Goal: Task Accomplishment & Management: Manage account settings

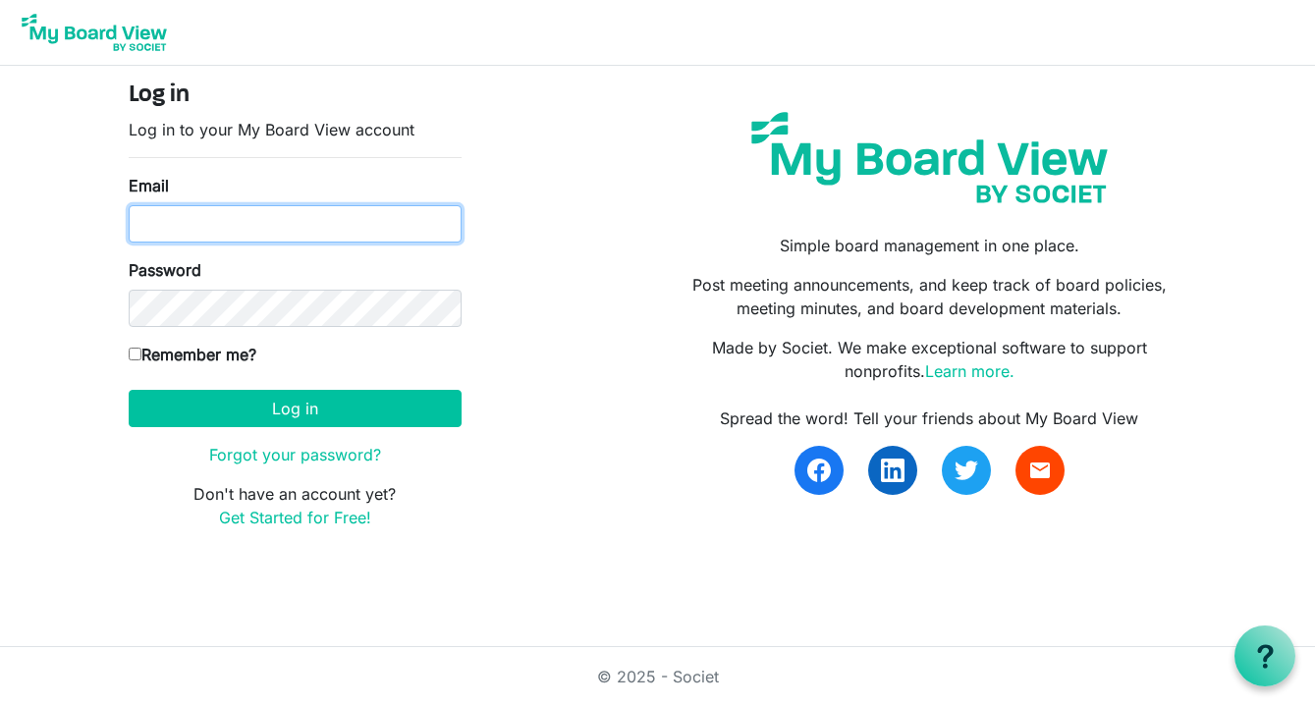
click at [268, 223] on input "Email" at bounding box center [295, 223] width 333 height 37
type input "officeadmin@baptistfoundationil.org"
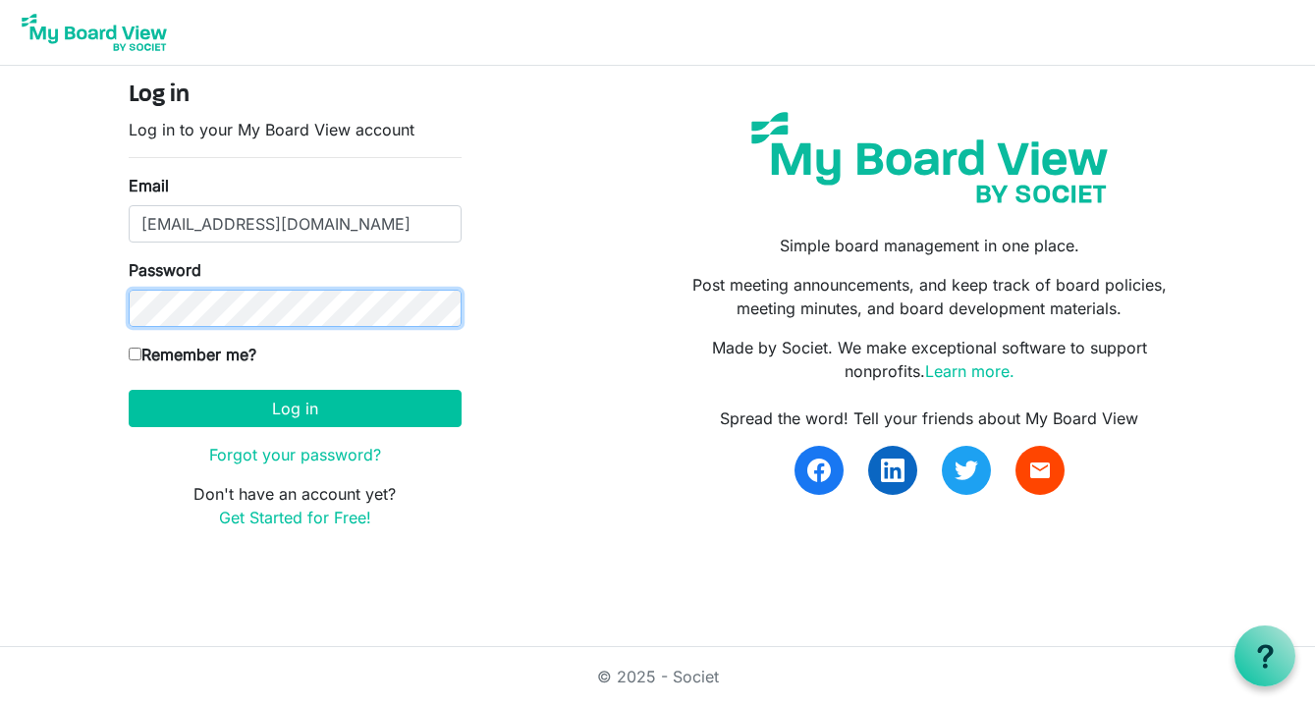
click at [129, 390] on button "Log in" at bounding box center [295, 408] width 333 height 37
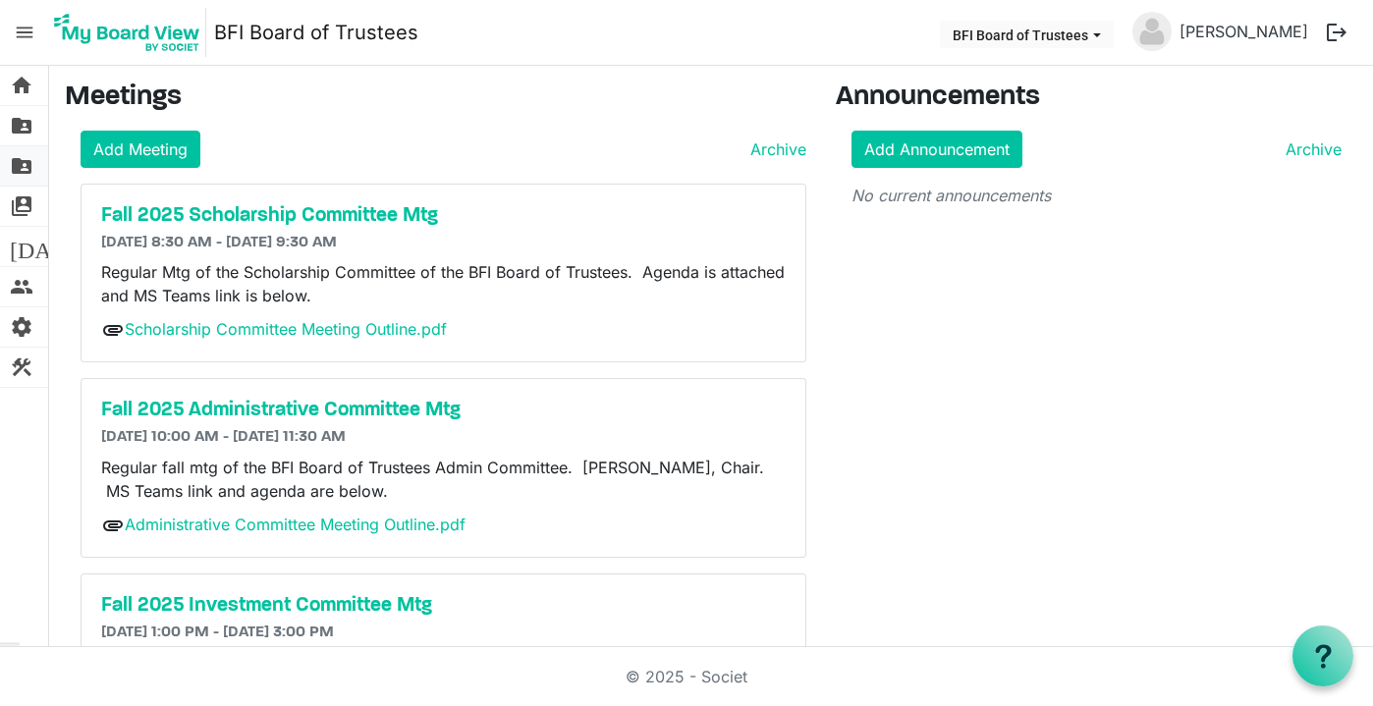
click at [22, 170] on span "folder_shared" at bounding box center [22, 165] width 24 height 39
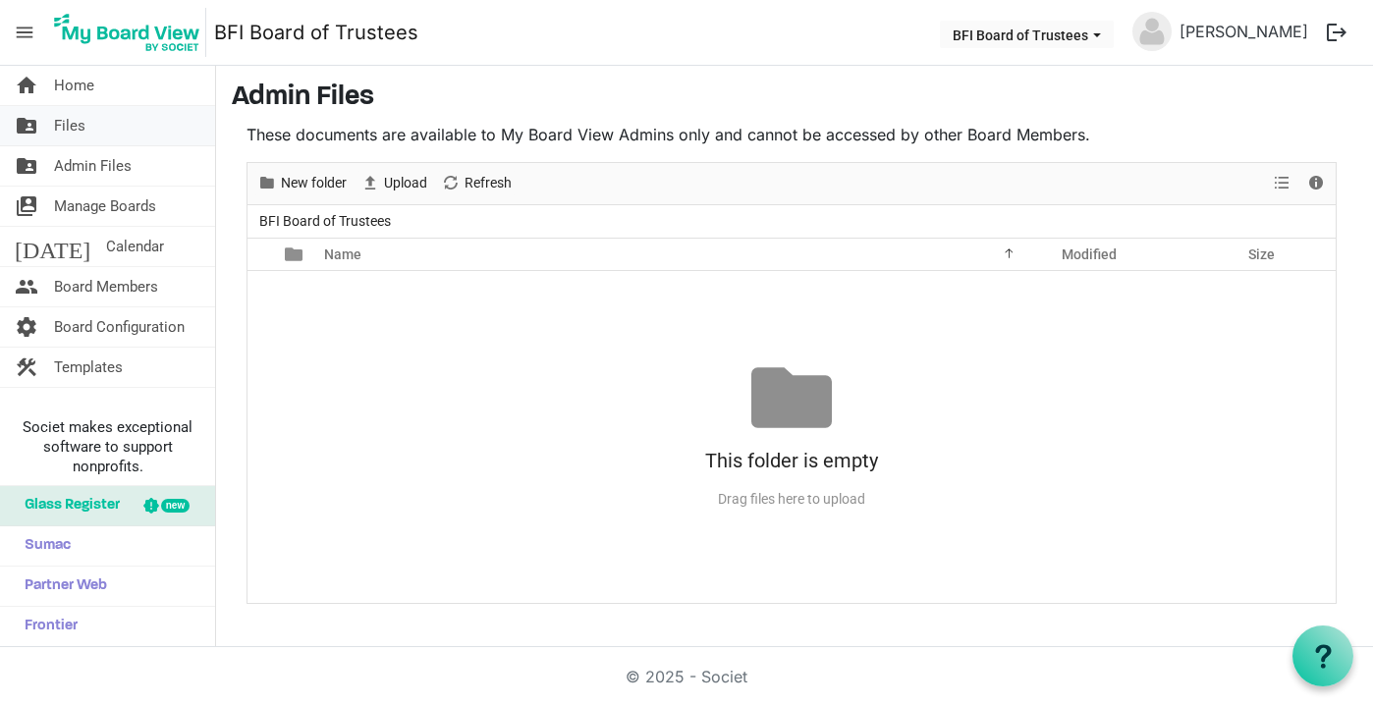
click at [75, 127] on span "Files" at bounding box center [69, 125] width 31 height 39
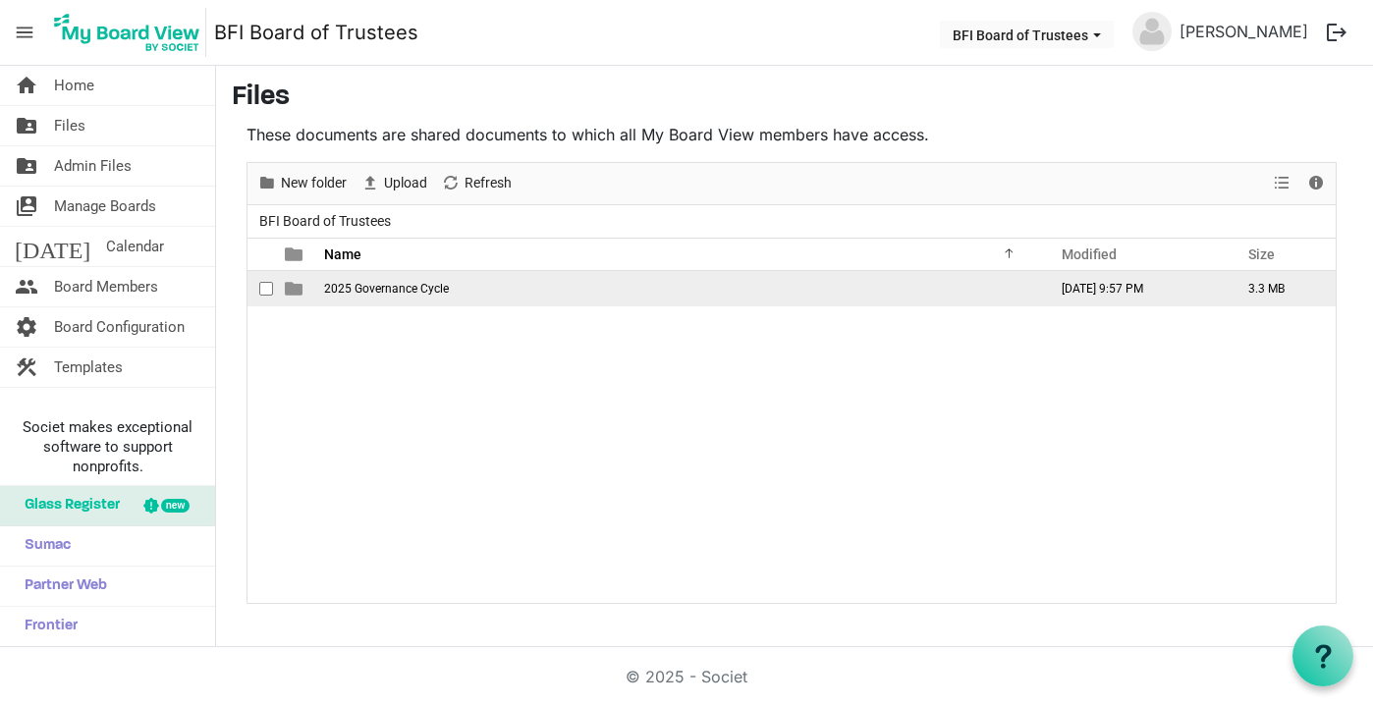
click at [398, 286] on span "2025 Governance Cycle" at bounding box center [386, 289] width 125 height 14
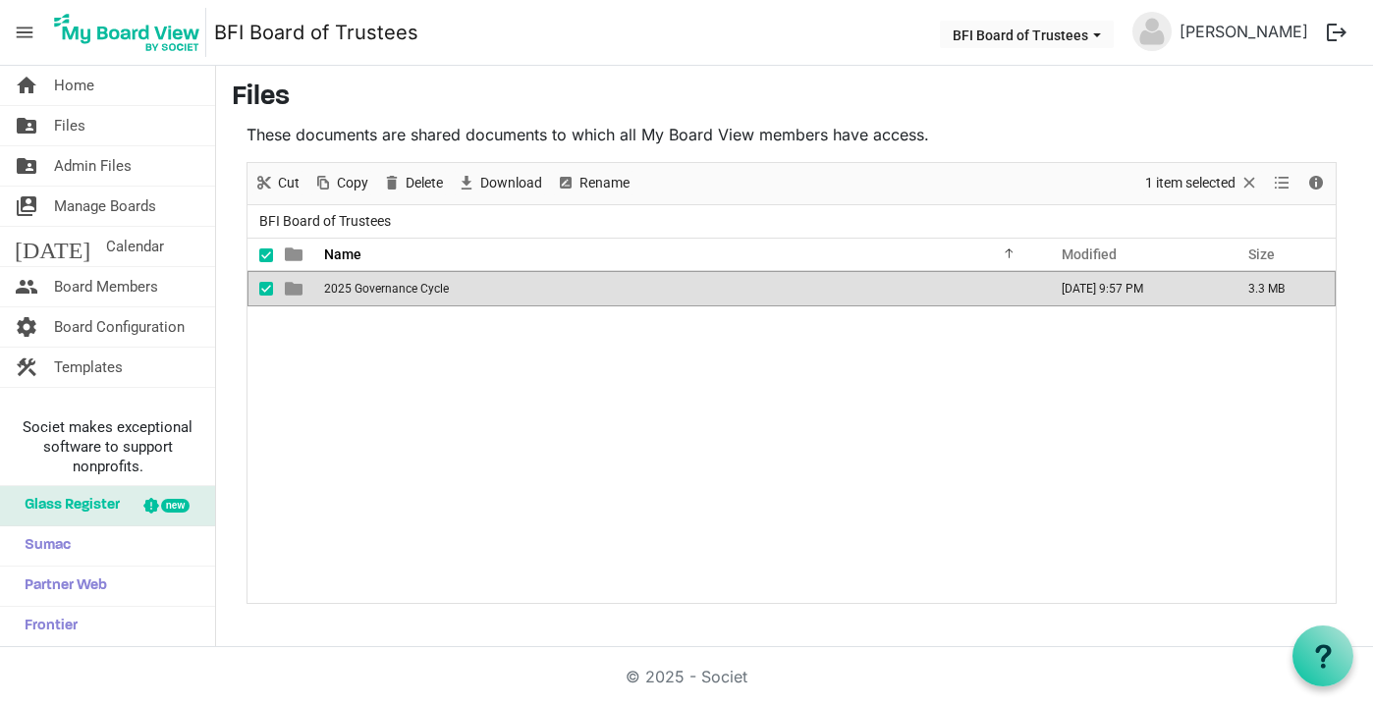
click at [398, 286] on span "2025 Governance Cycle" at bounding box center [386, 289] width 125 height 14
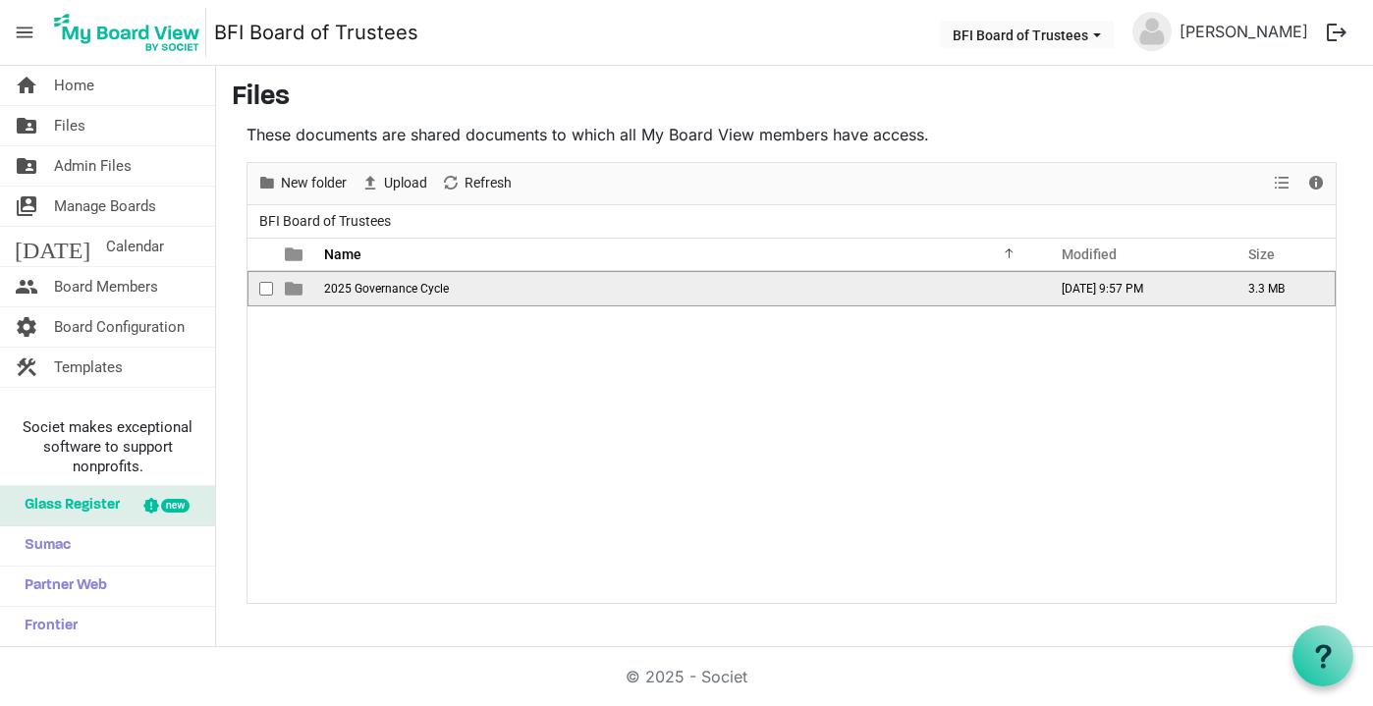
click at [369, 291] on span "2025 Governance Cycle" at bounding box center [386, 289] width 125 height 14
click at [359, 287] on span "Fall 2025" at bounding box center [349, 289] width 50 height 14
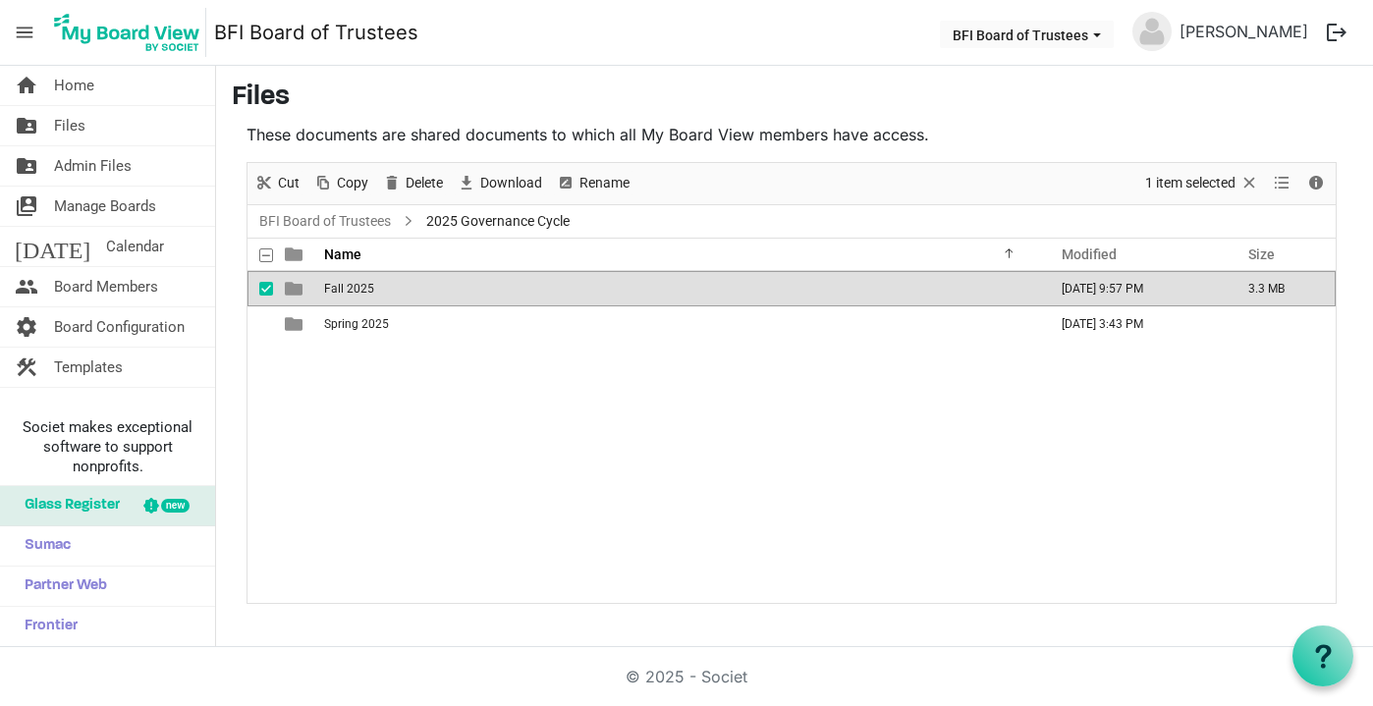
click at [359, 287] on span "Fall 2025" at bounding box center [349, 289] width 50 height 14
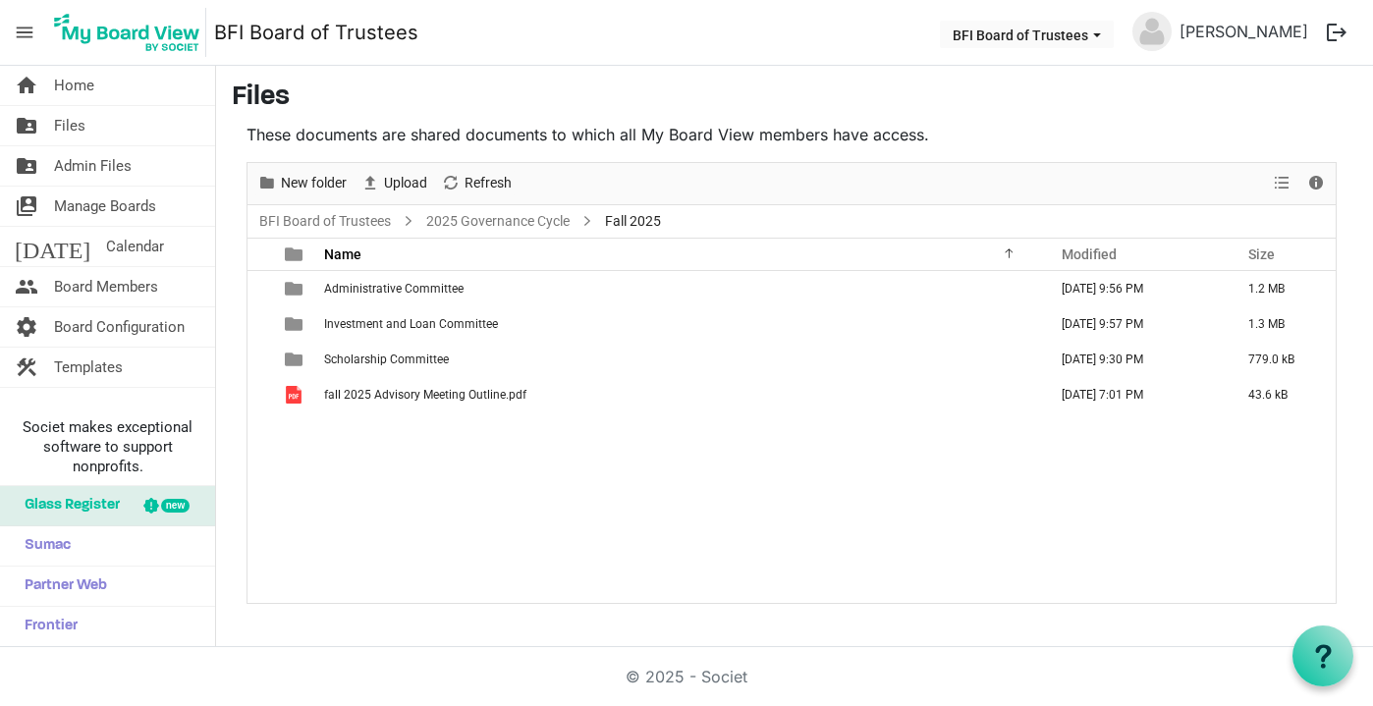
click at [359, 287] on span "Administrative Committee" at bounding box center [394, 289] width 140 height 14
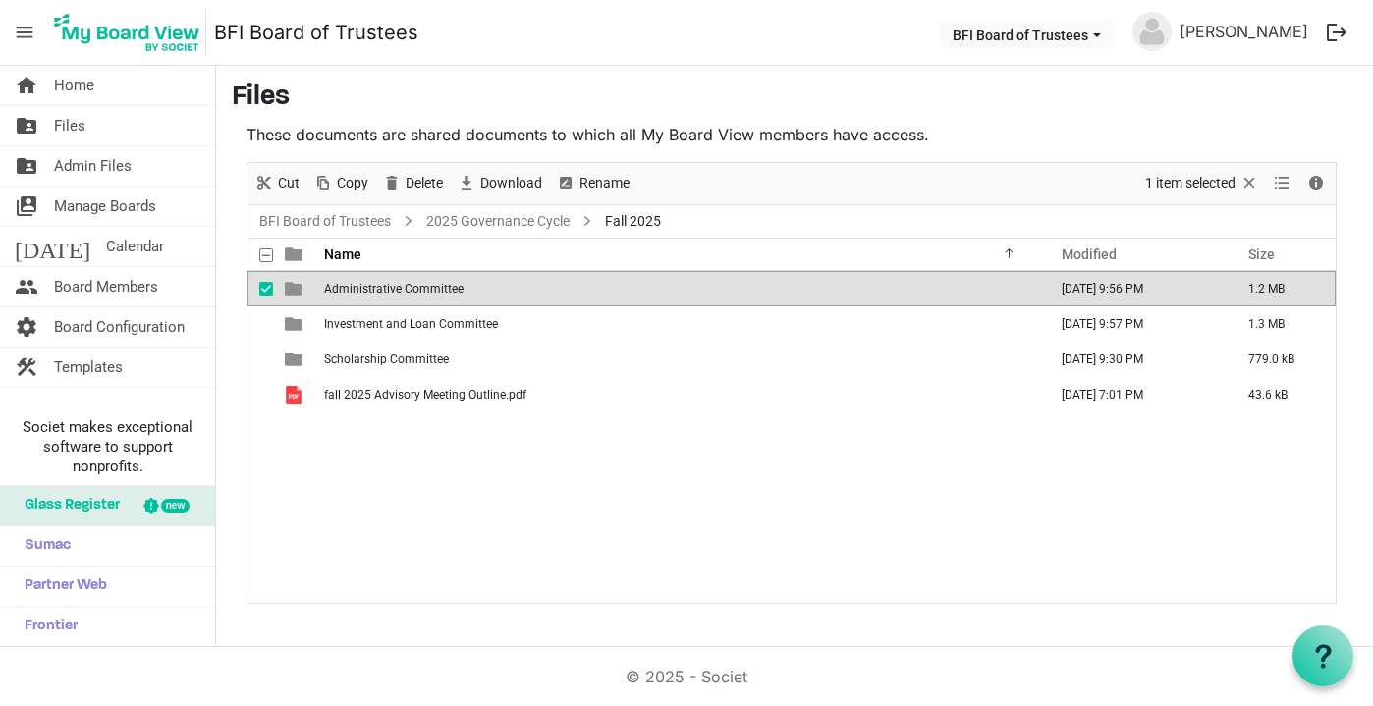
click at [359, 287] on span "Administrative Committee" at bounding box center [394, 289] width 140 height 14
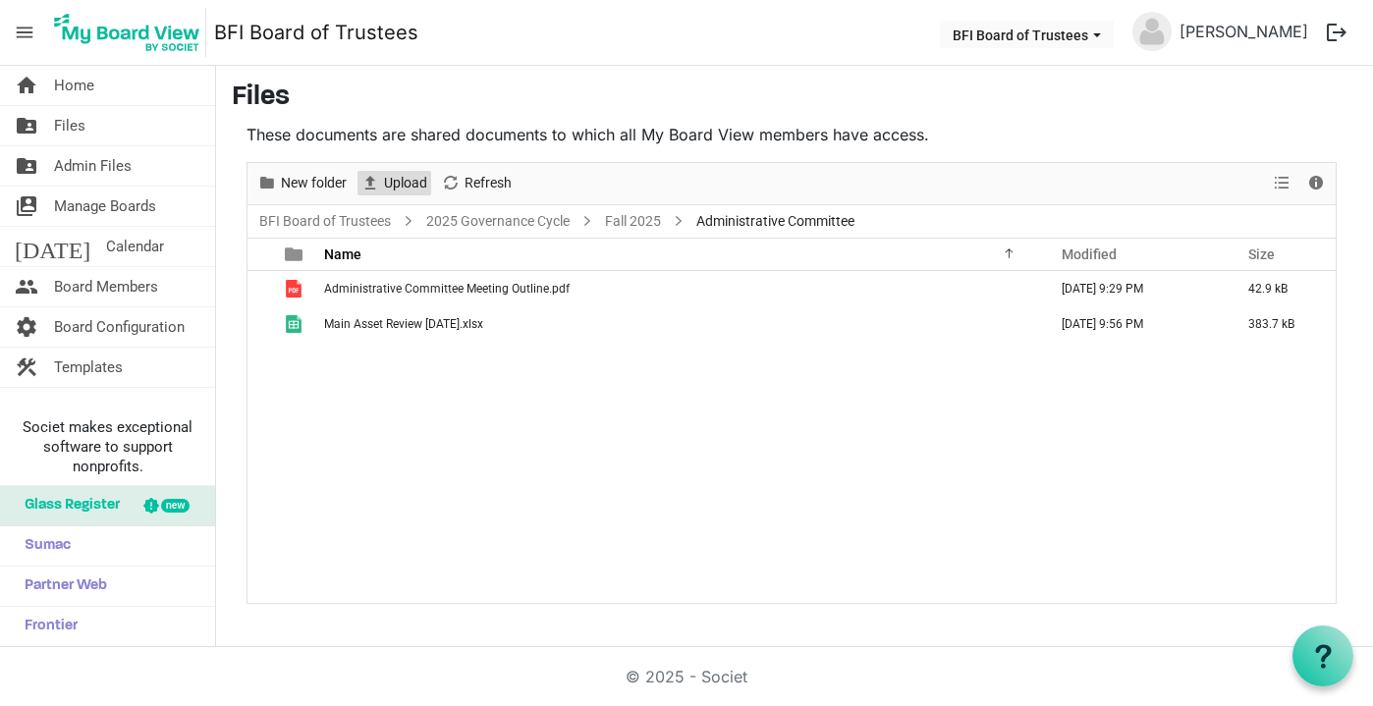
click at [413, 182] on span "Upload" at bounding box center [405, 183] width 47 height 25
click at [617, 225] on link "Fall 2025" at bounding box center [633, 221] width 64 height 25
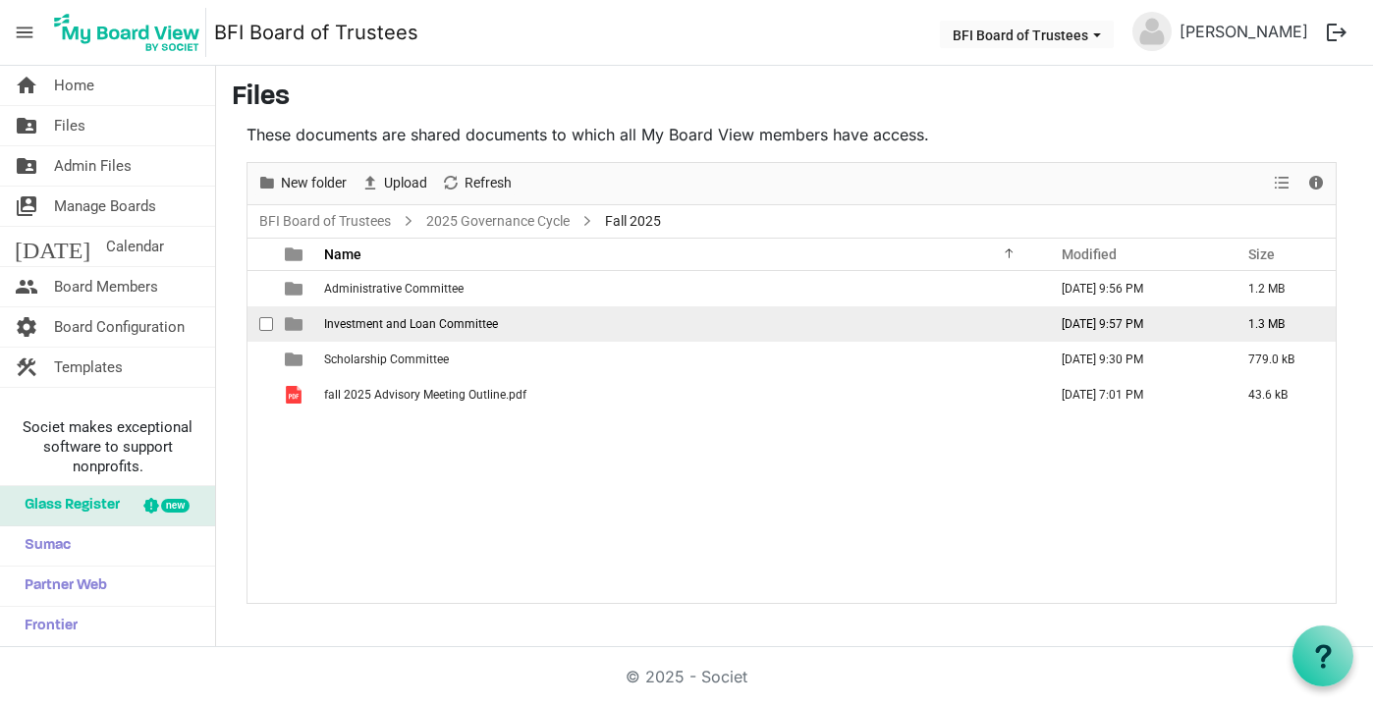
click at [395, 323] on span "Investment and Loan Committee" at bounding box center [411, 324] width 174 height 14
click at [458, 322] on span "Credit Memorandum - Cornerstone Savoy.pdf" at bounding box center [443, 324] width 239 height 14
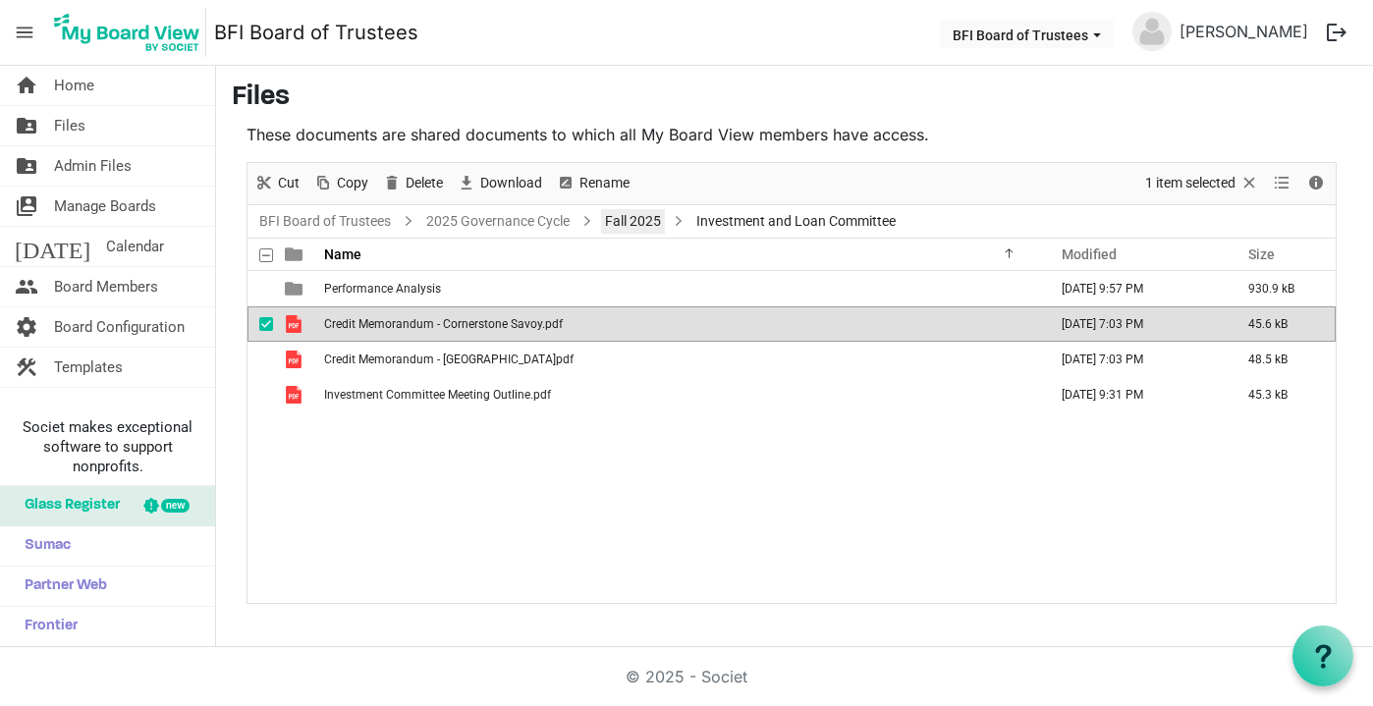
click at [619, 222] on link "Fall 2025" at bounding box center [633, 221] width 64 height 25
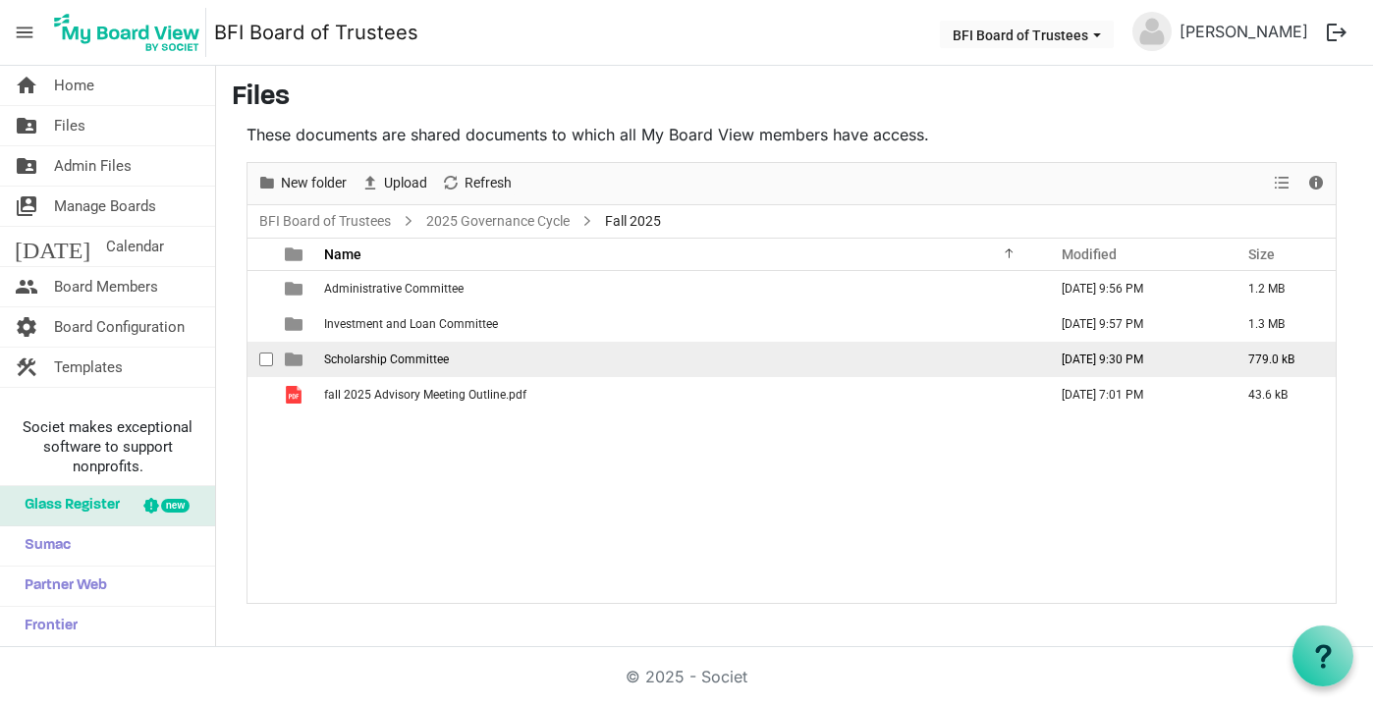
click at [396, 365] on td "Scholarship Committee" at bounding box center [679, 359] width 723 height 35
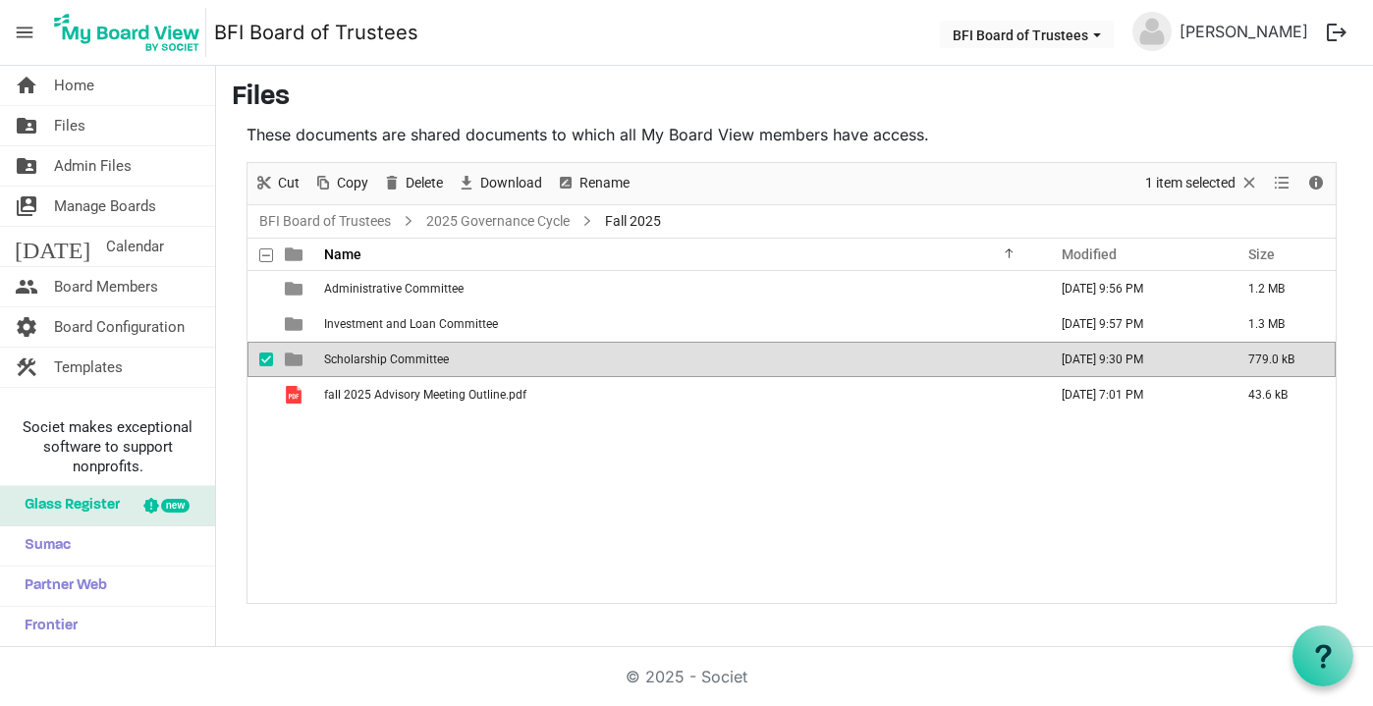
click at [396, 365] on td "Scholarship Committee" at bounding box center [679, 359] width 723 height 35
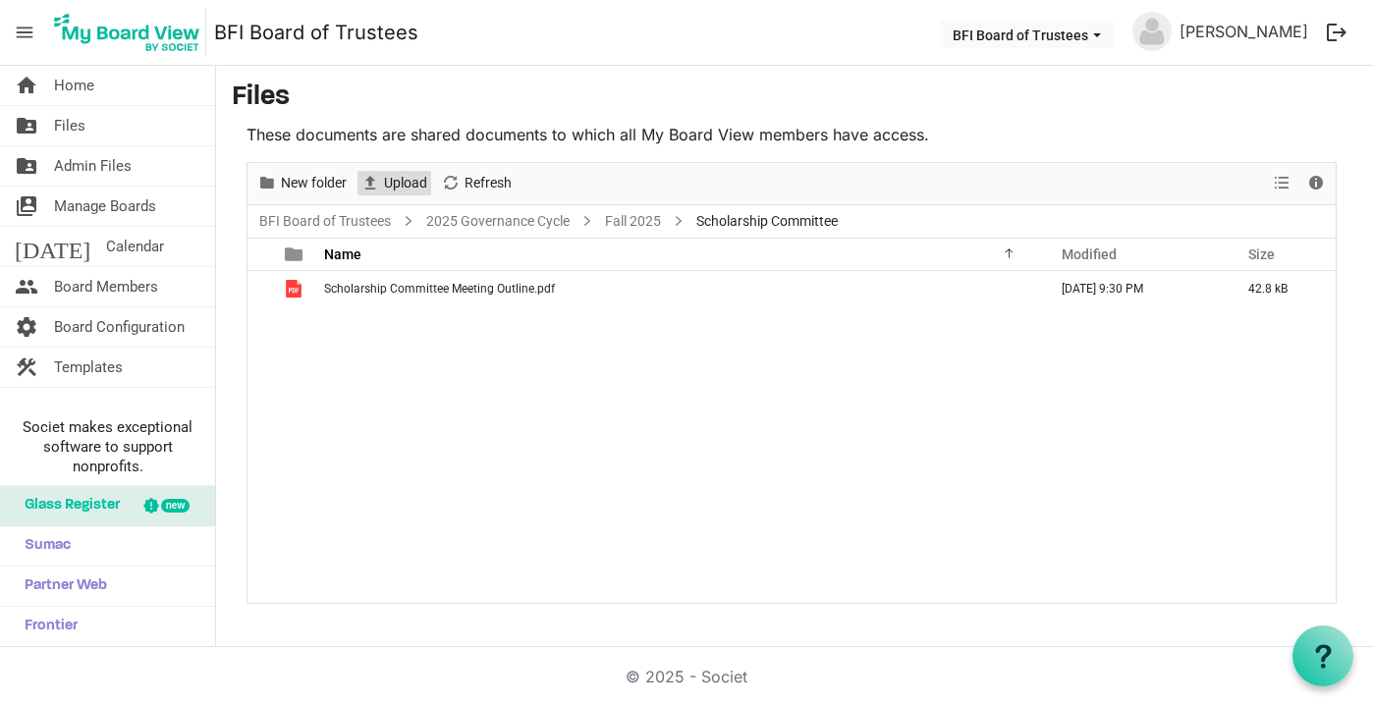
click at [395, 181] on span "Upload" at bounding box center [405, 183] width 47 height 25
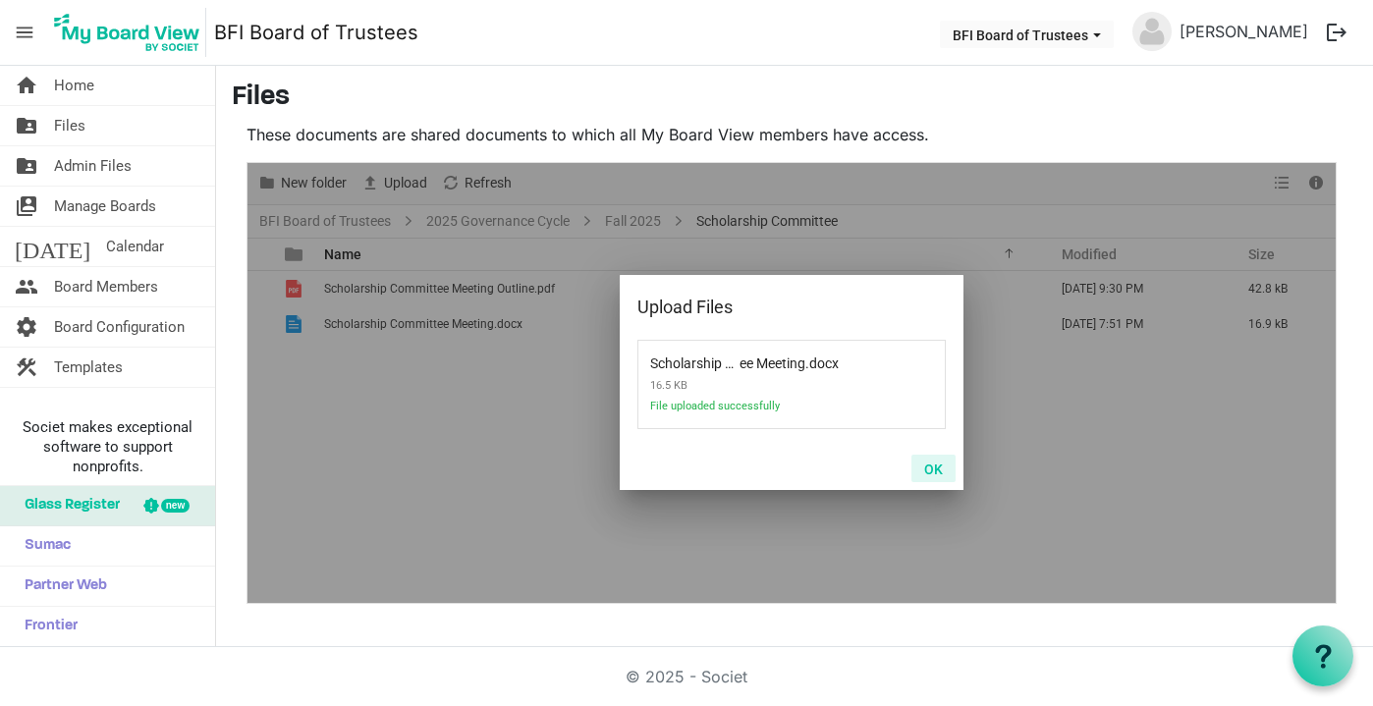
click at [928, 465] on button "OK" at bounding box center [934, 469] width 44 height 28
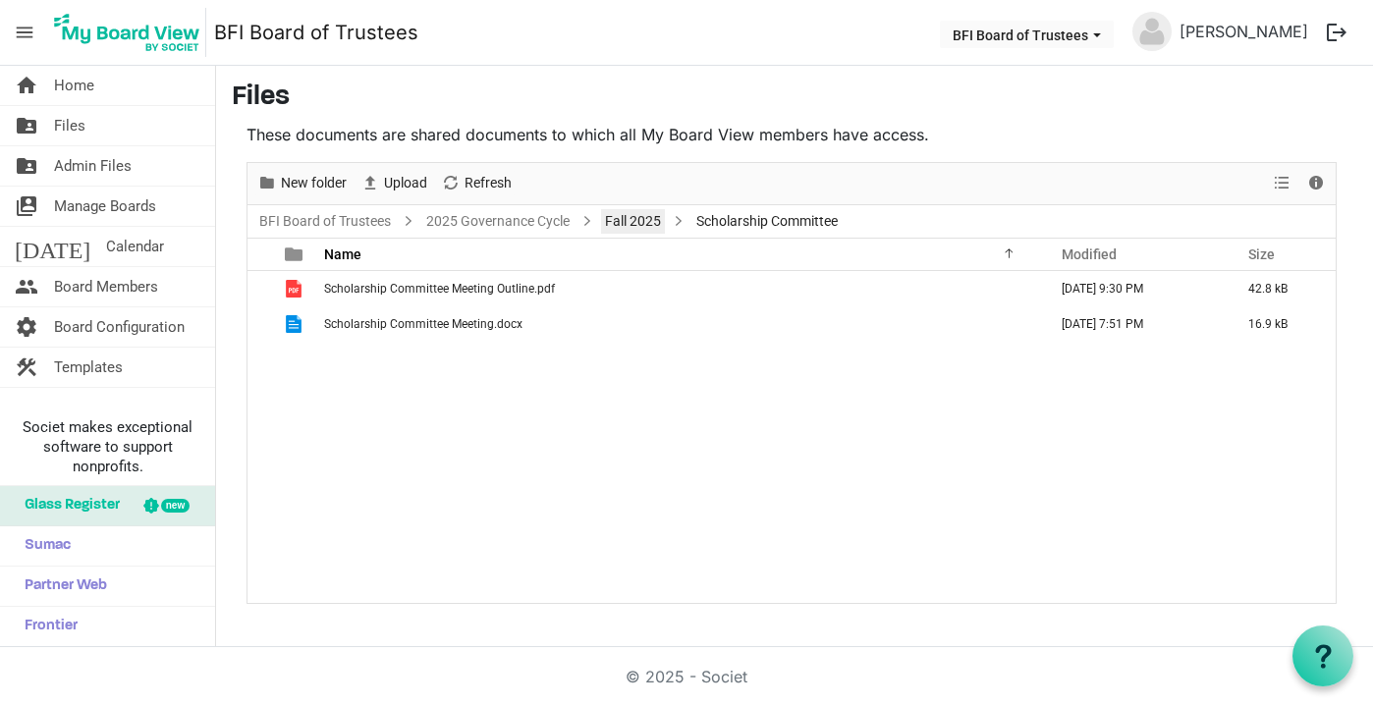
click at [628, 224] on link "Fall 2025" at bounding box center [633, 221] width 64 height 25
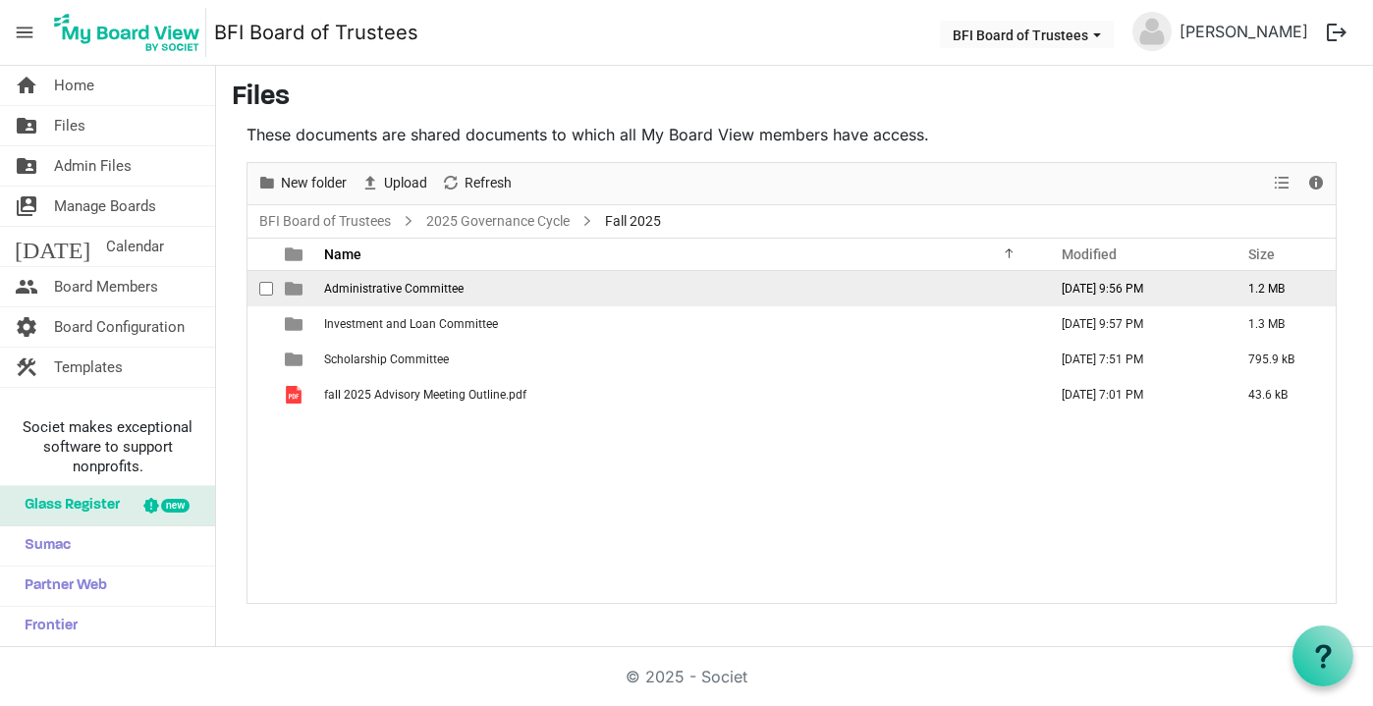
click at [387, 289] on span "Administrative Committee" at bounding box center [394, 289] width 140 height 14
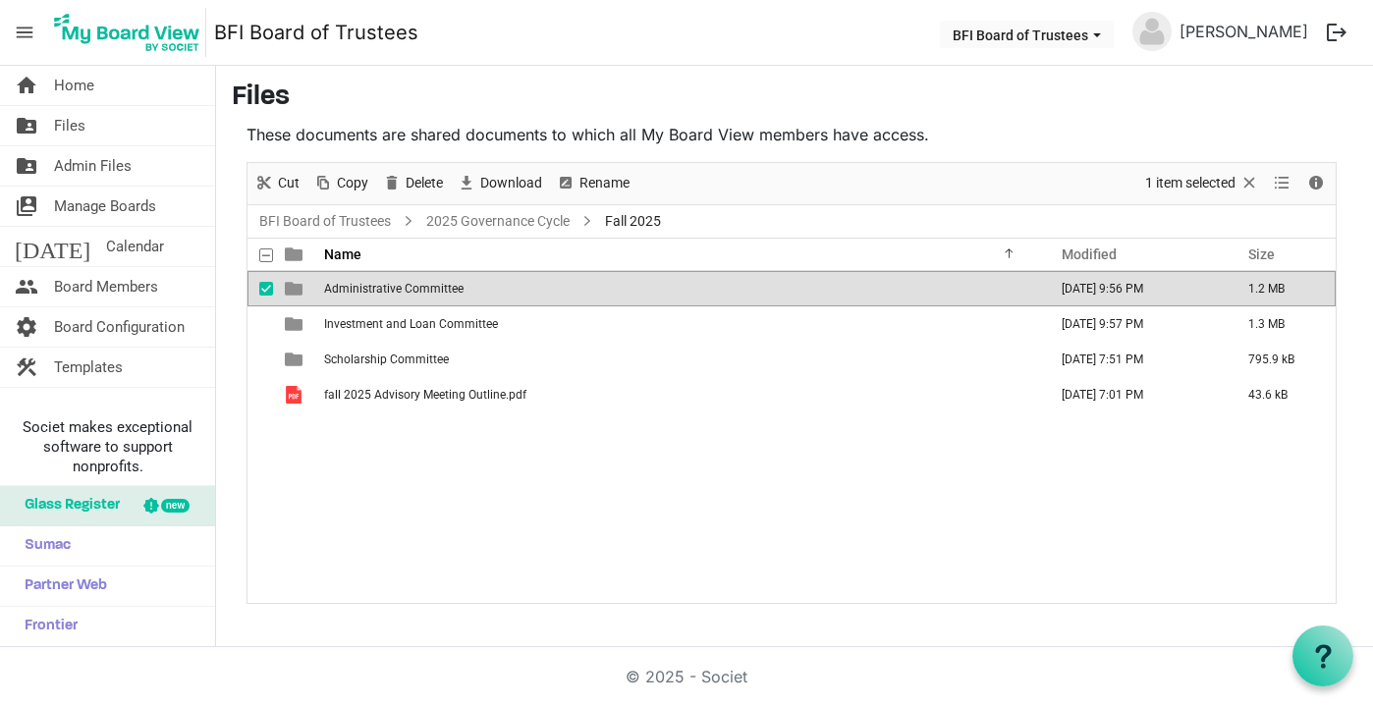
click at [372, 290] on span "Administrative Committee" at bounding box center [394, 289] width 140 height 14
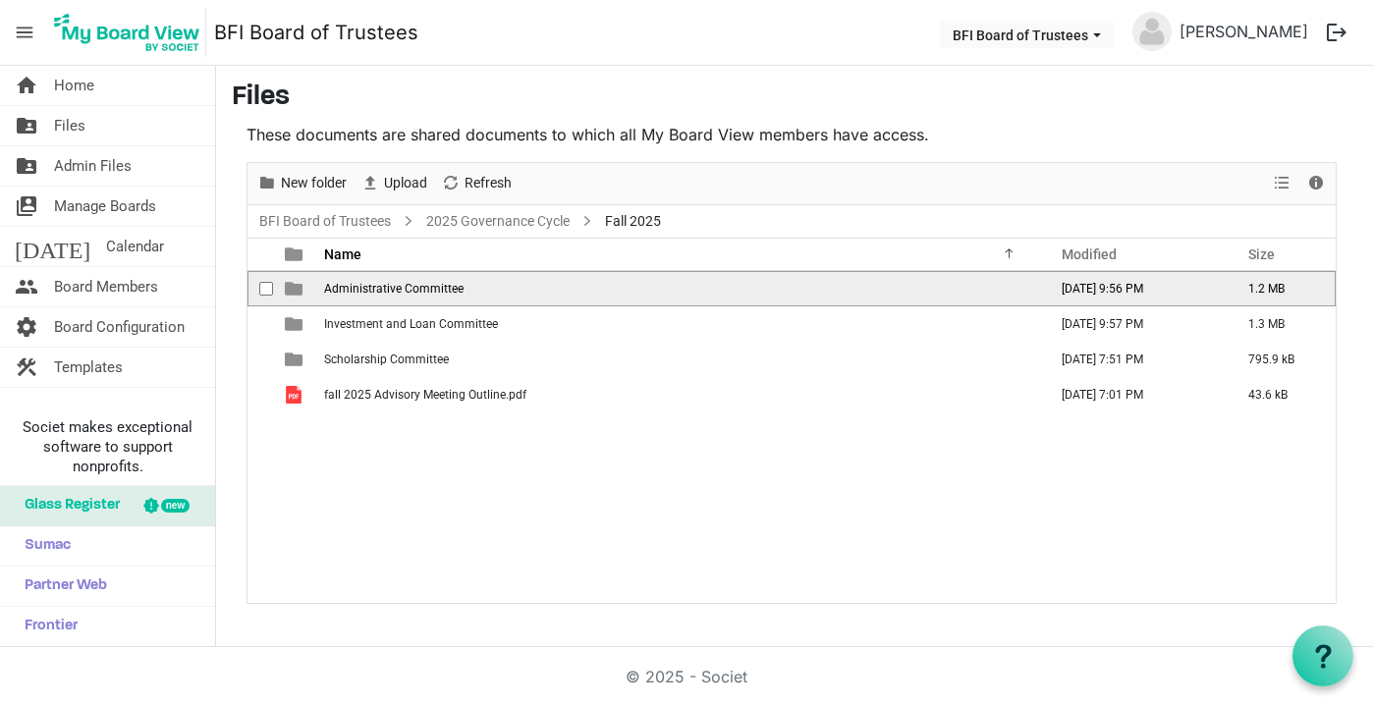
click at [372, 290] on span "Administrative Committee" at bounding box center [394, 289] width 140 height 14
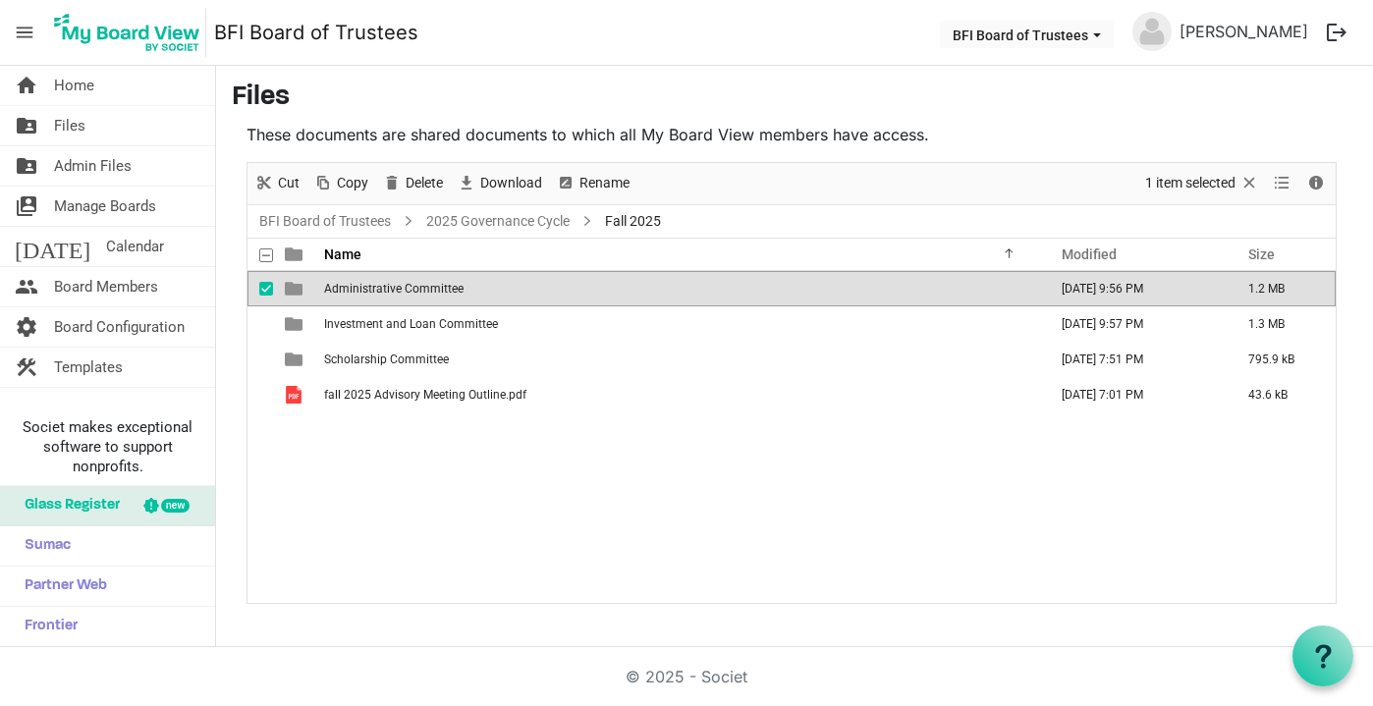
click at [372, 290] on span "Administrative Committee" at bounding box center [394, 289] width 140 height 14
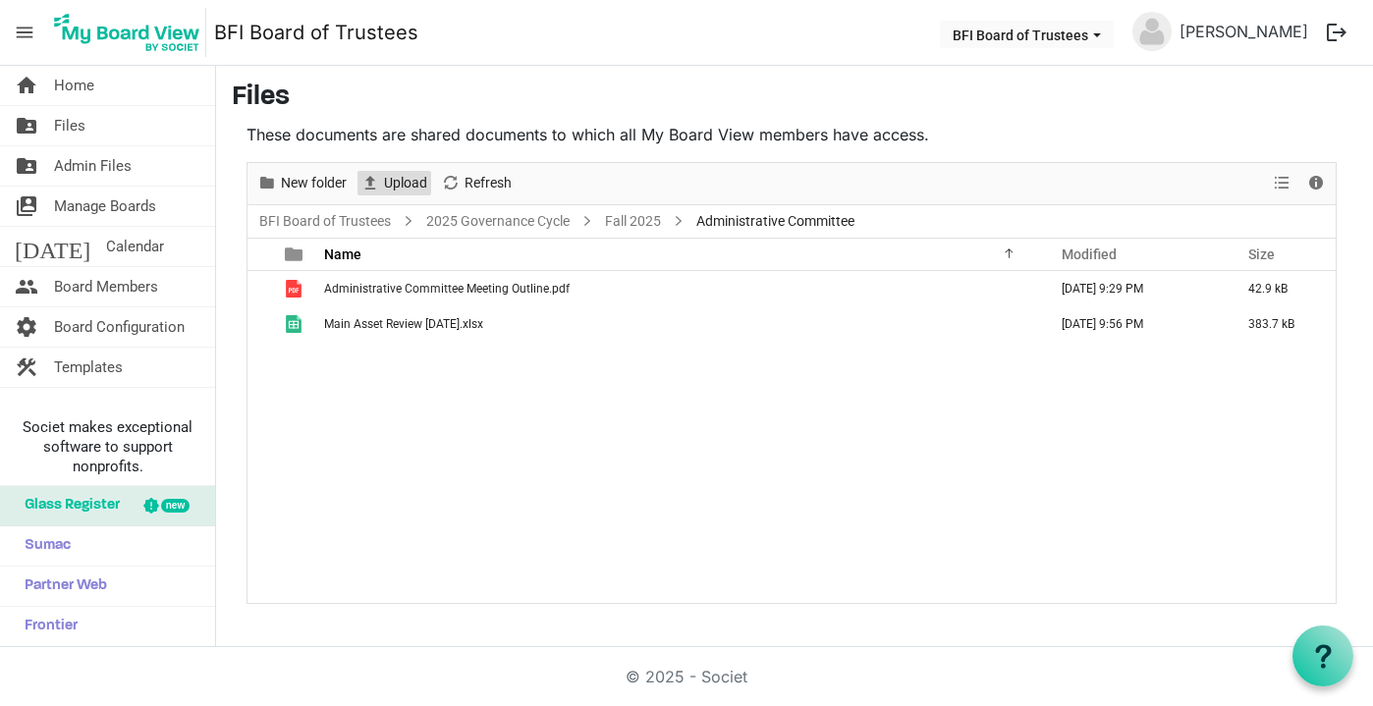
click at [419, 185] on span "Upload" at bounding box center [405, 183] width 47 height 25
click at [633, 221] on link "Fall 2025" at bounding box center [633, 221] width 64 height 25
click at [633, 221] on div at bounding box center [792, 383] width 1089 height 440
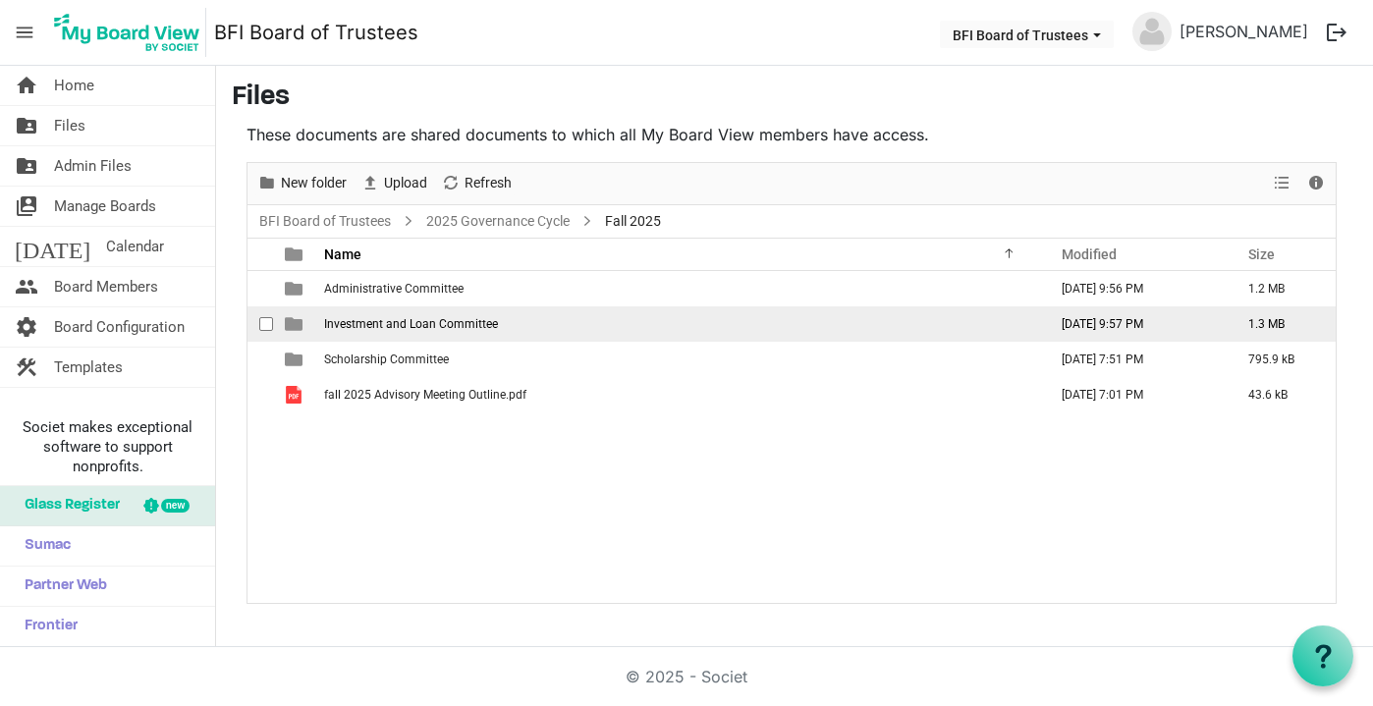
click at [404, 323] on span "Investment and Loan Committee" at bounding box center [411, 324] width 174 height 14
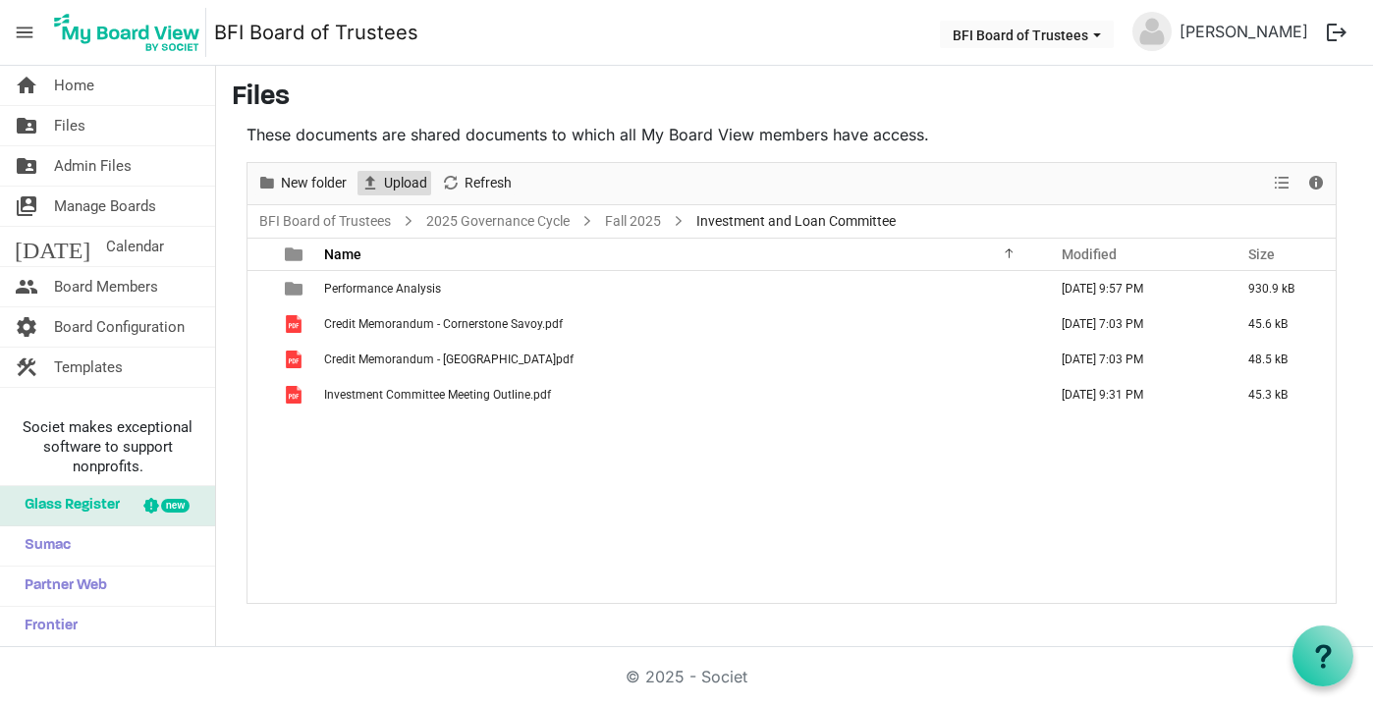
click at [391, 183] on span "Upload" at bounding box center [405, 183] width 47 height 25
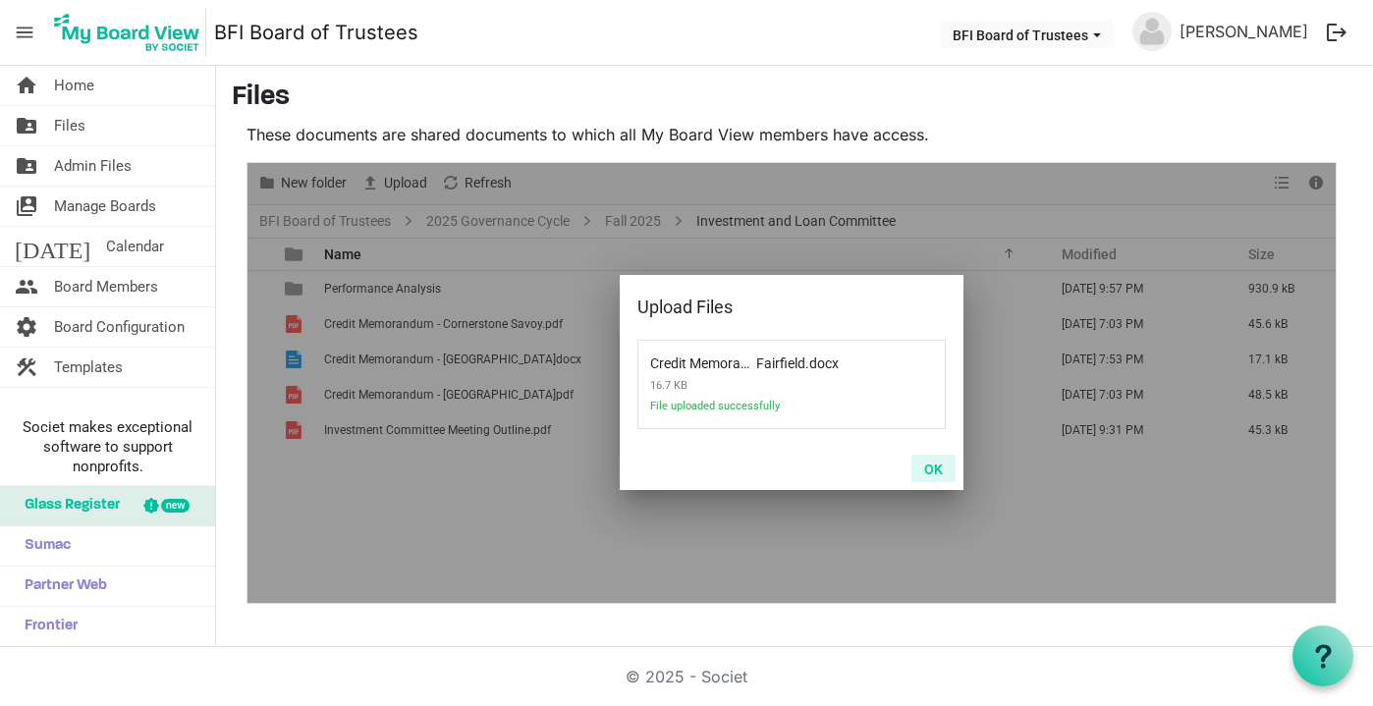
click at [930, 470] on button "OK" at bounding box center [934, 469] width 44 height 28
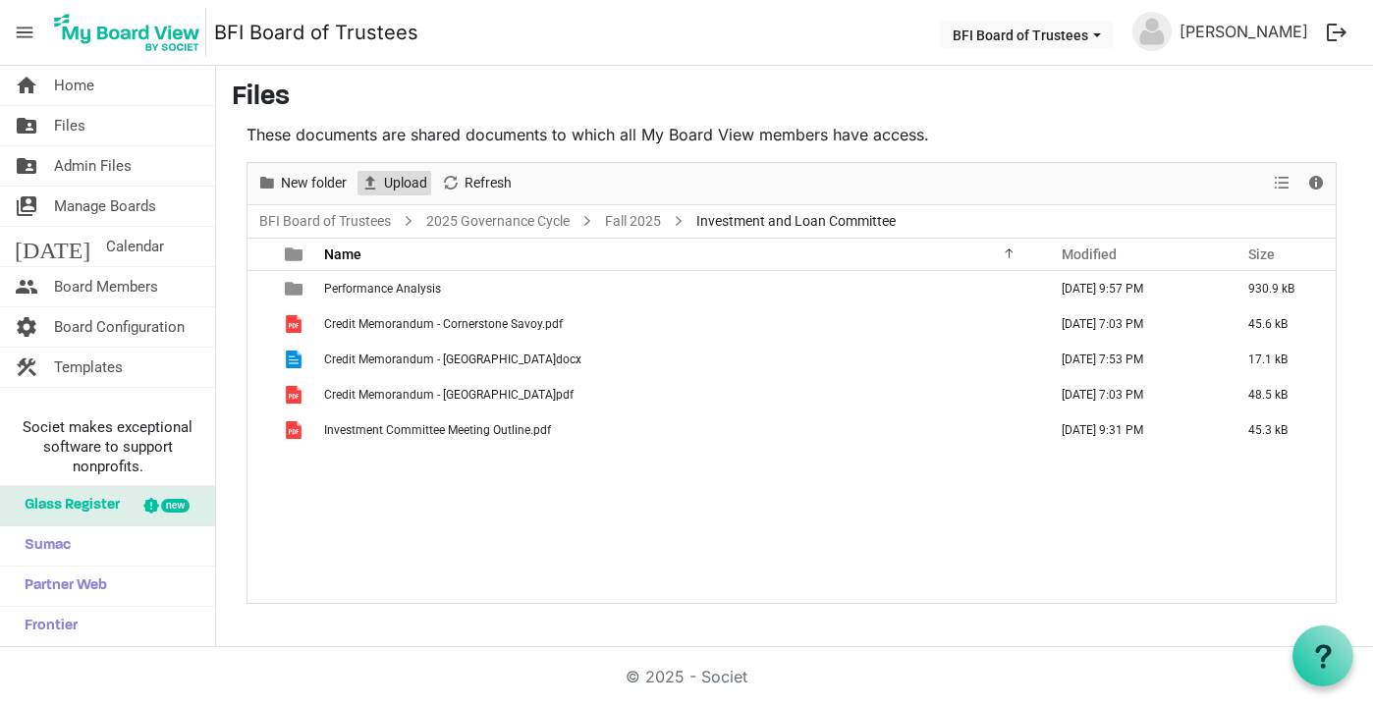
click at [411, 181] on span "Upload" at bounding box center [405, 183] width 47 height 25
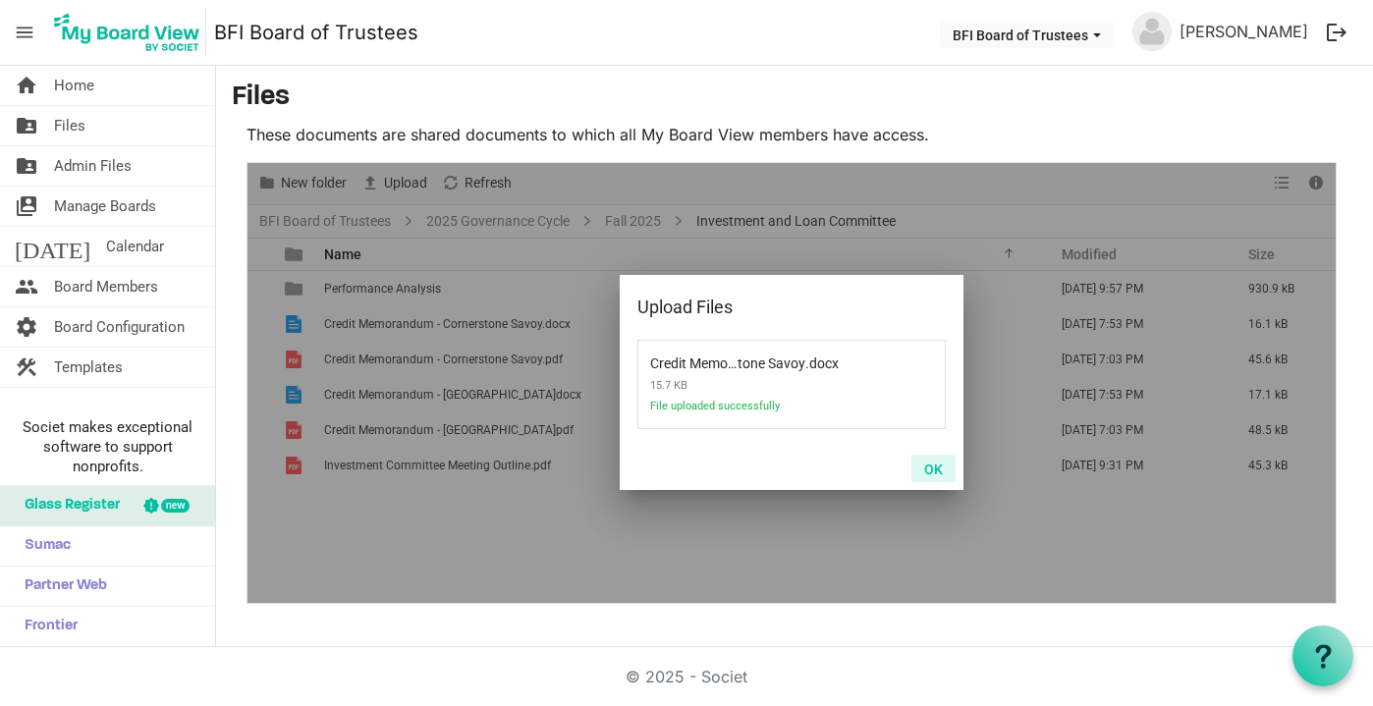
click at [939, 467] on button "OK" at bounding box center [934, 469] width 44 height 28
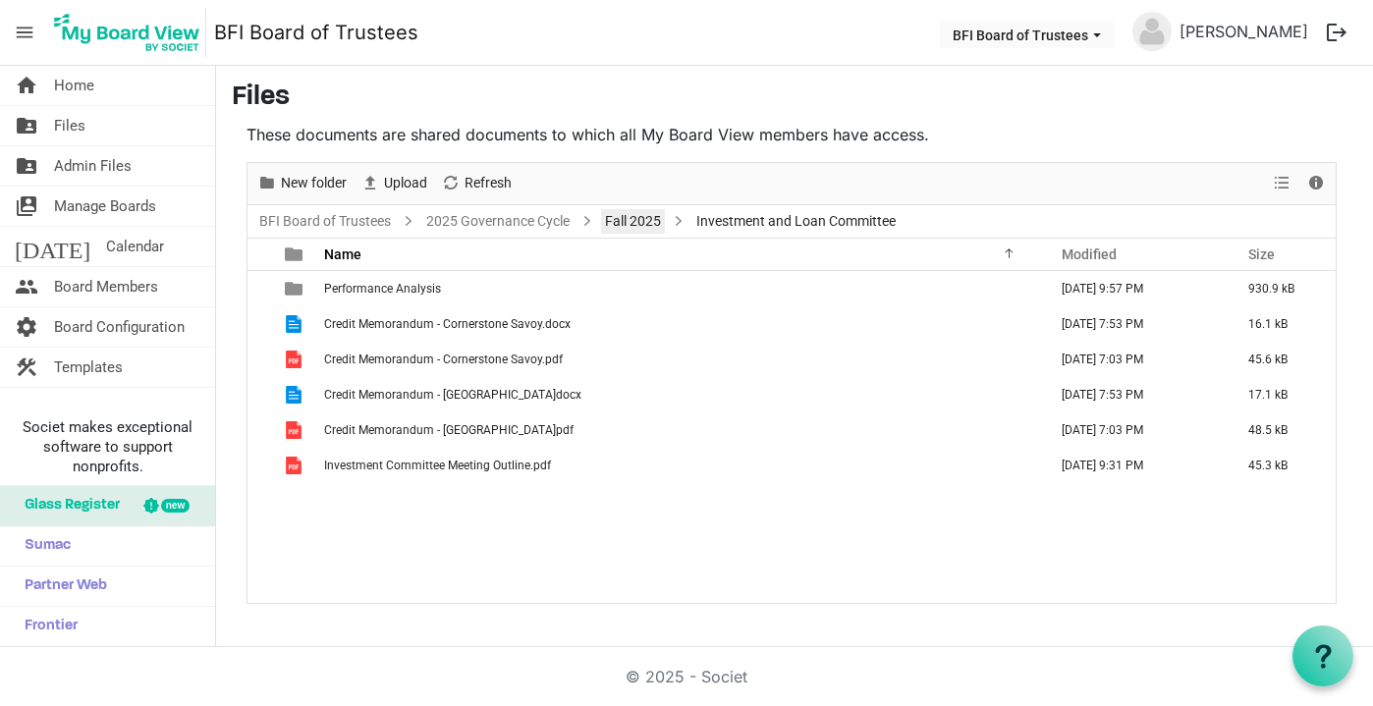
click at [629, 219] on link "Fall 2025" at bounding box center [633, 221] width 64 height 25
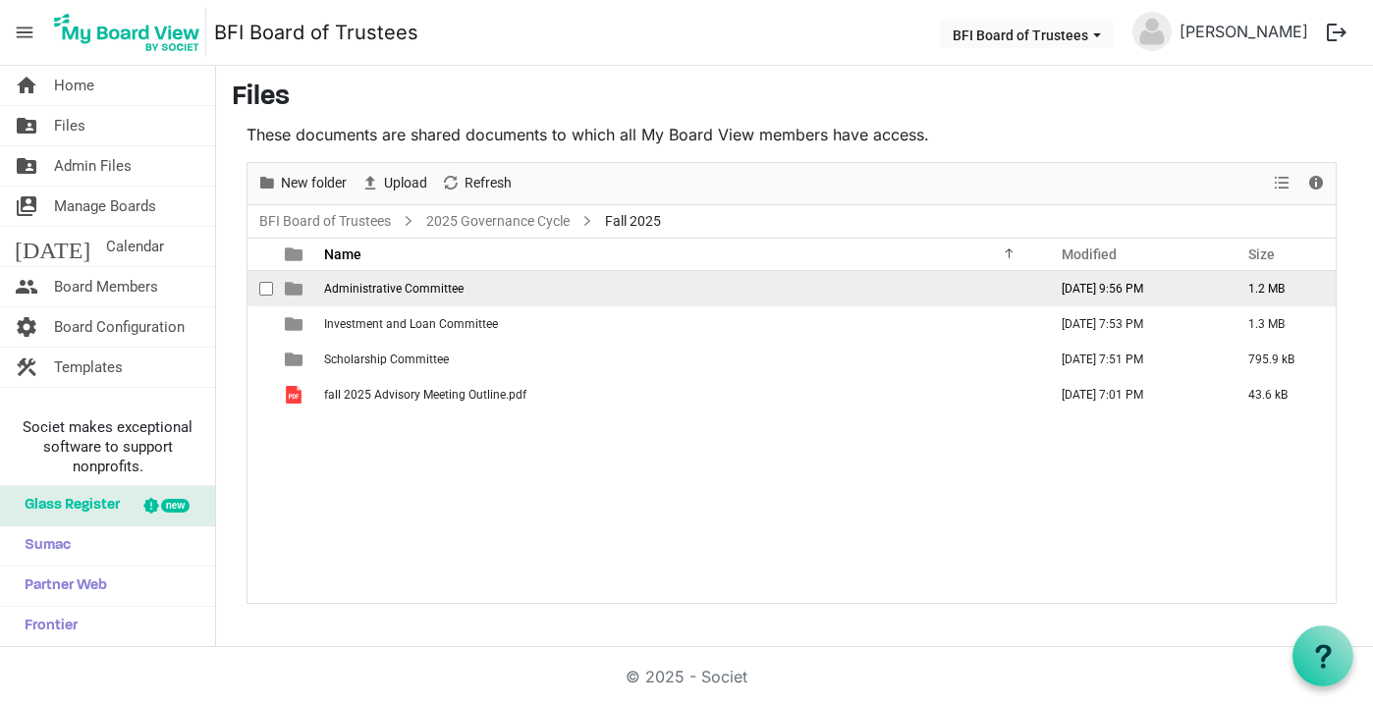
click at [369, 293] on span "Administrative Committee" at bounding box center [394, 289] width 140 height 14
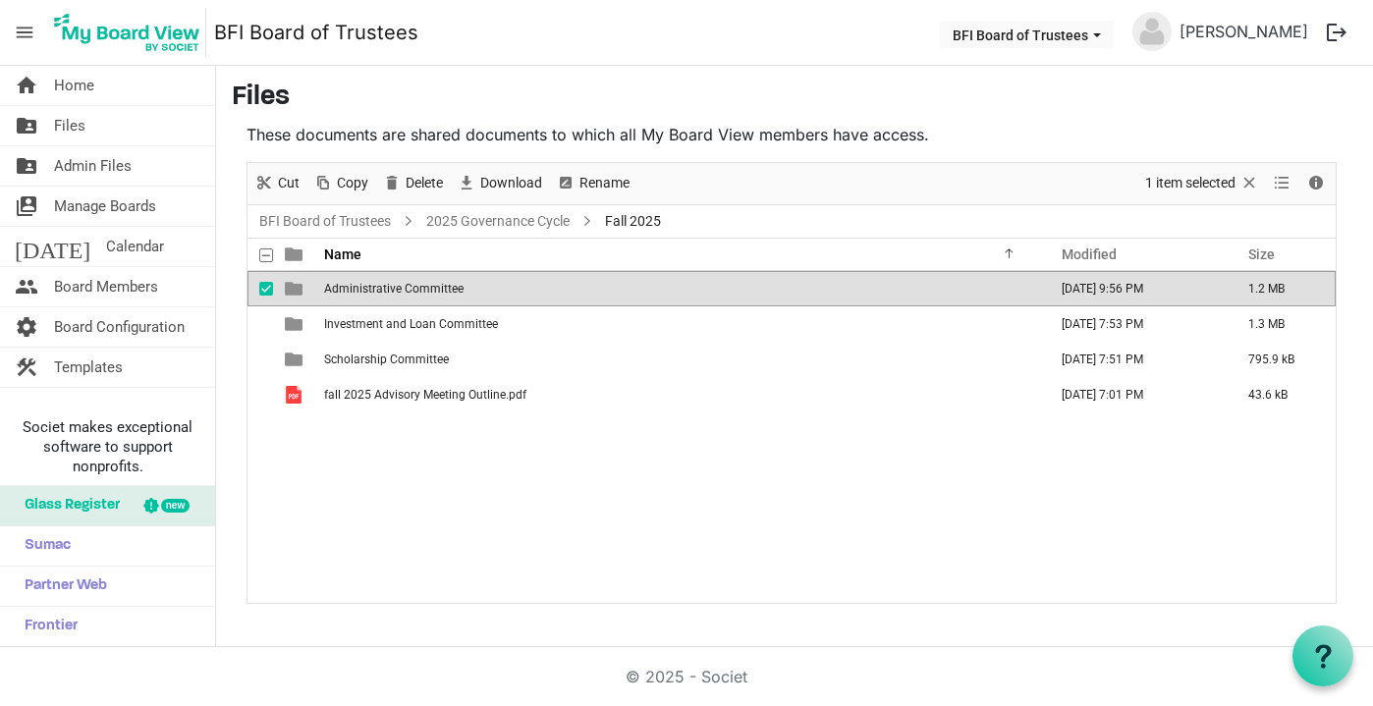
click at [369, 293] on span "Administrative Committee" at bounding box center [394, 289] width 140 height 14
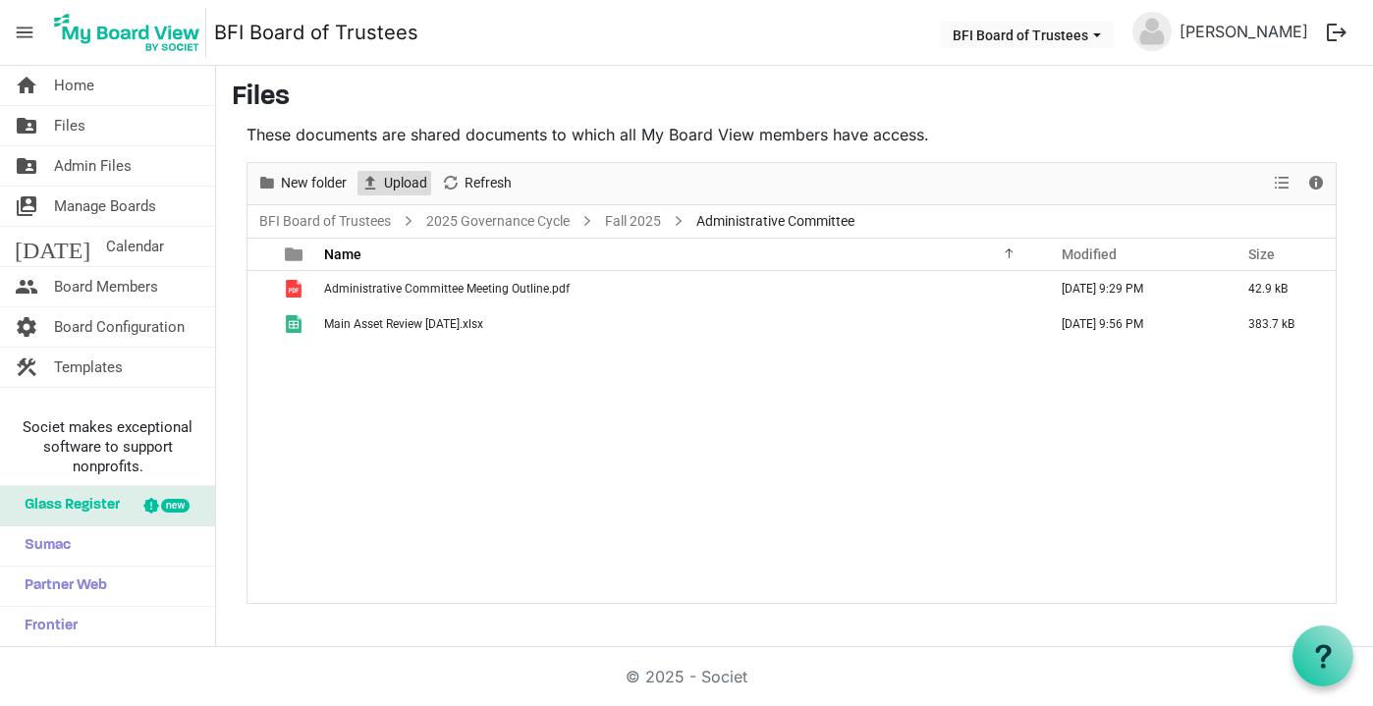
click at [410, 174] on span "Upload" at bounding box center [405, 183] width 47 height 25
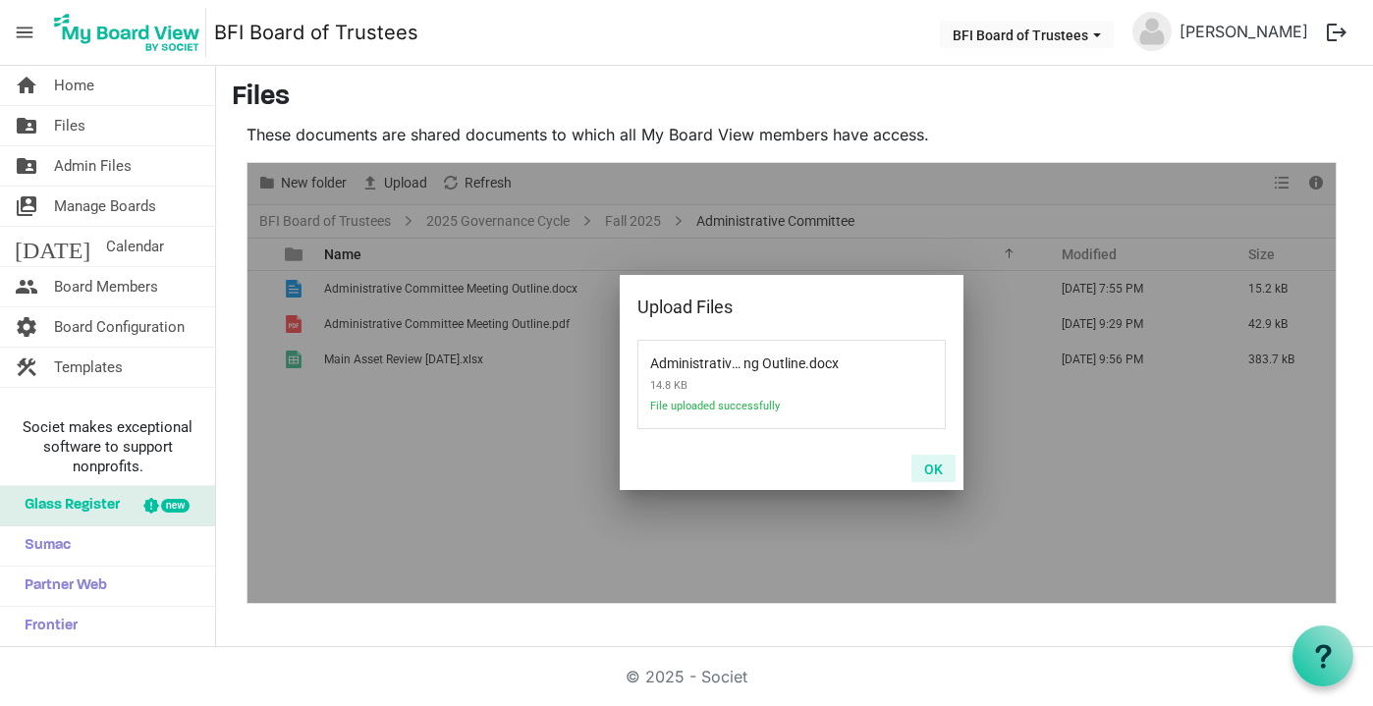
click at [926, 466] on button "OK" at bounding box center [934, 469] width 44 height 28
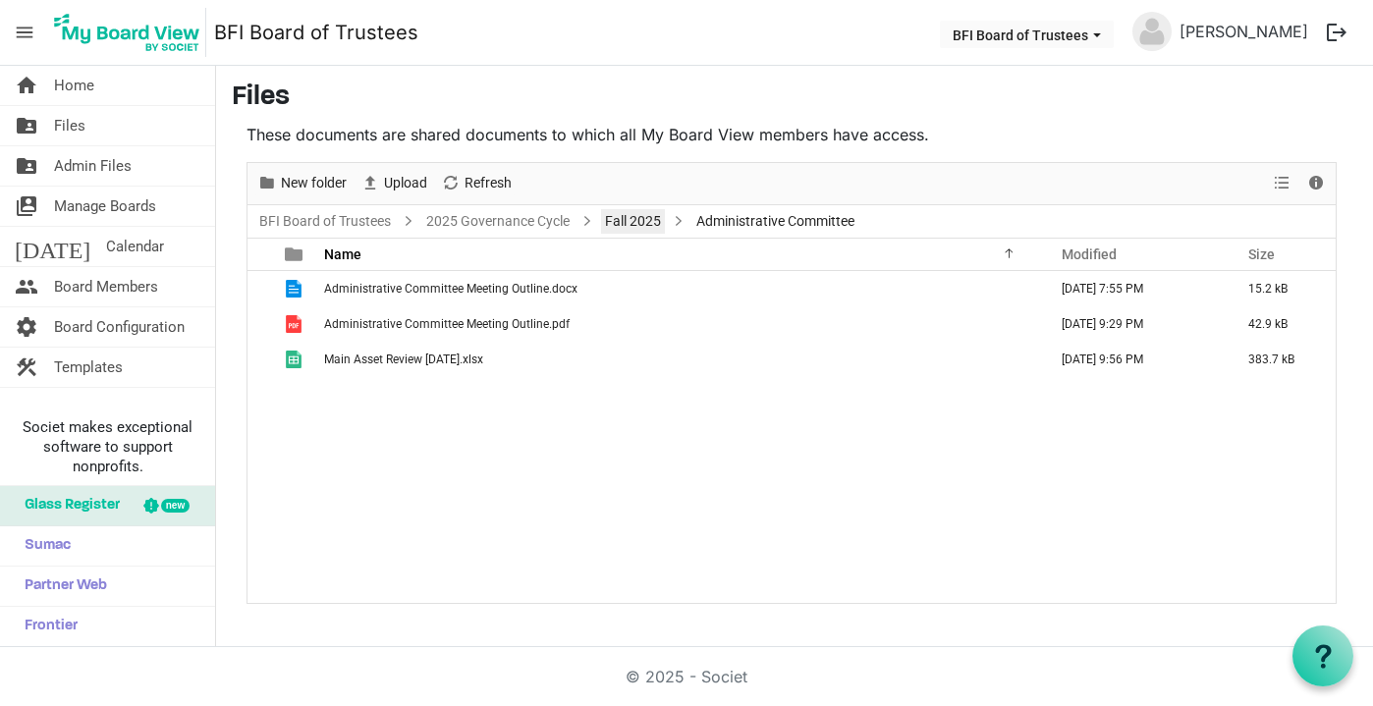
click at [640, 224] on link "Fall 2025" at bounding box center [633, 221] width 64 height 25
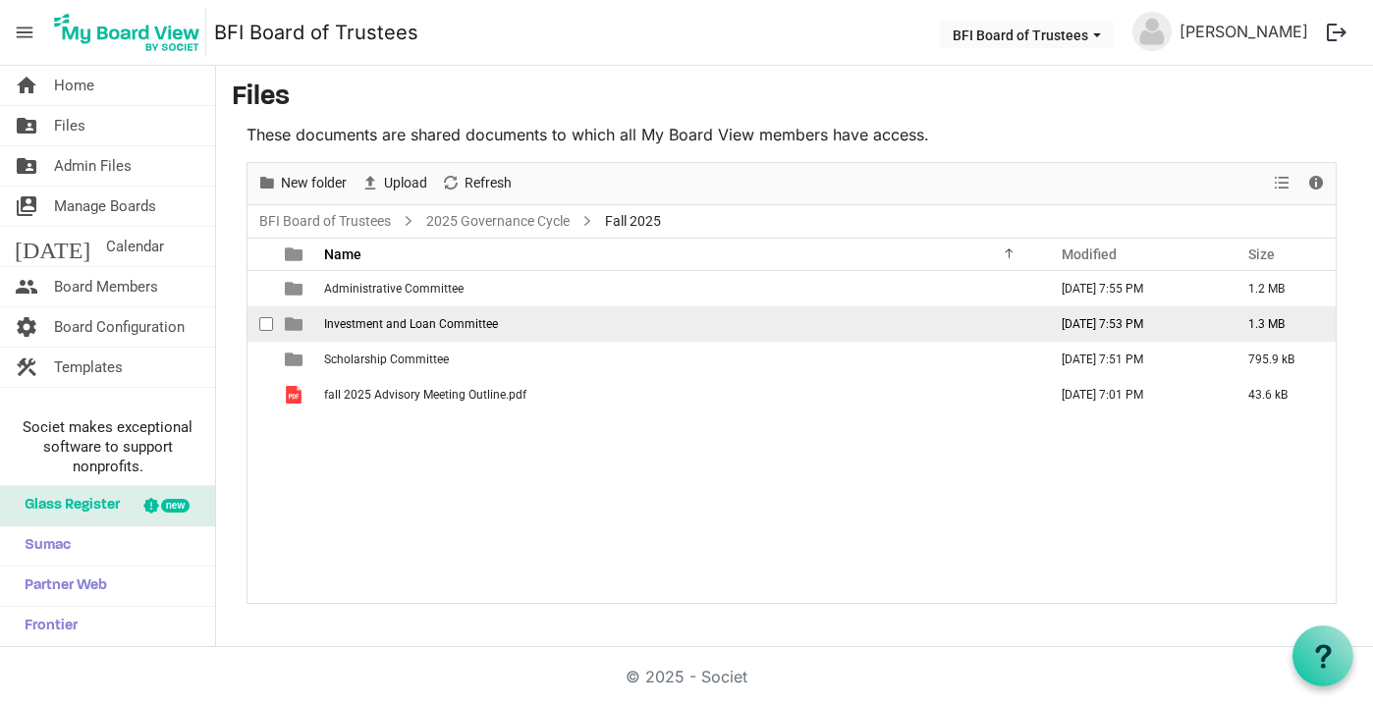
click at [368, 325] on span "Investment and Loan Committee" at bounding box center [411, 324] width 174 height 14
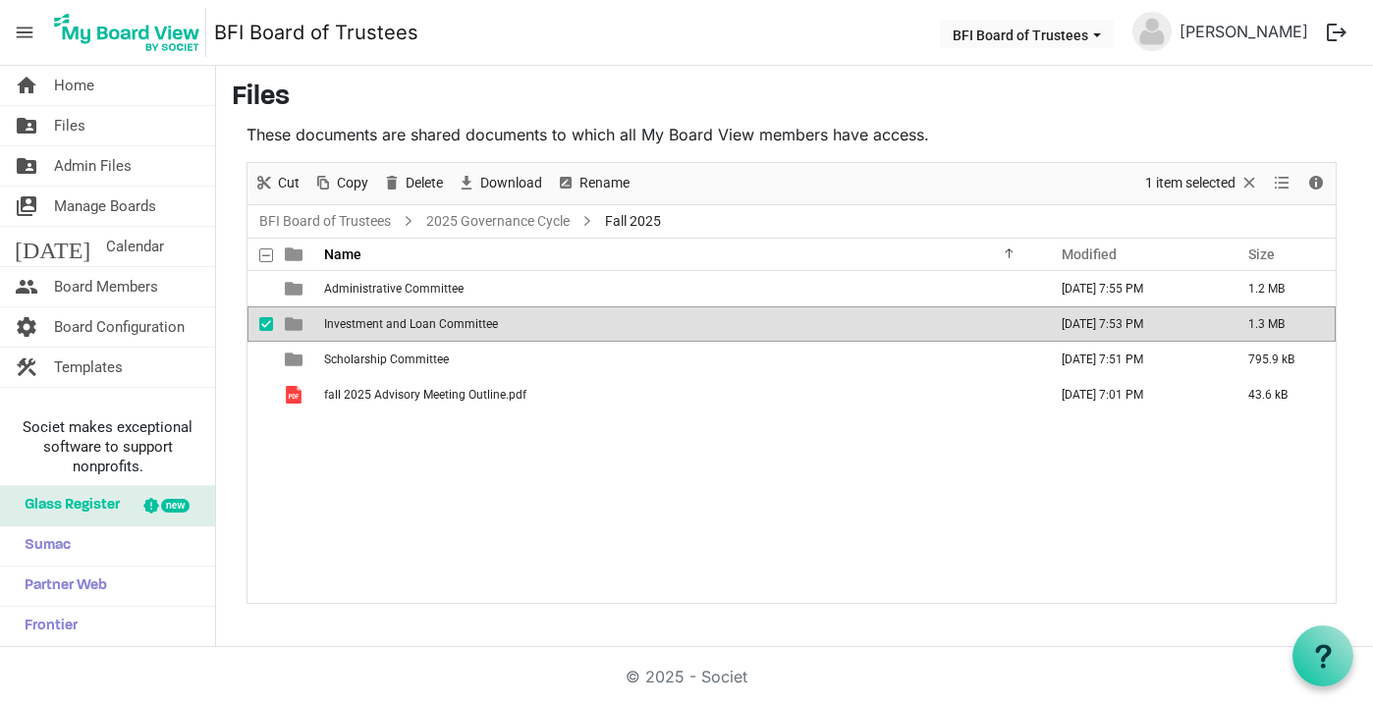
click at [364, 324] on span "Investment and Loan Committee" at bounding box center [411, 324] width 174 height 14
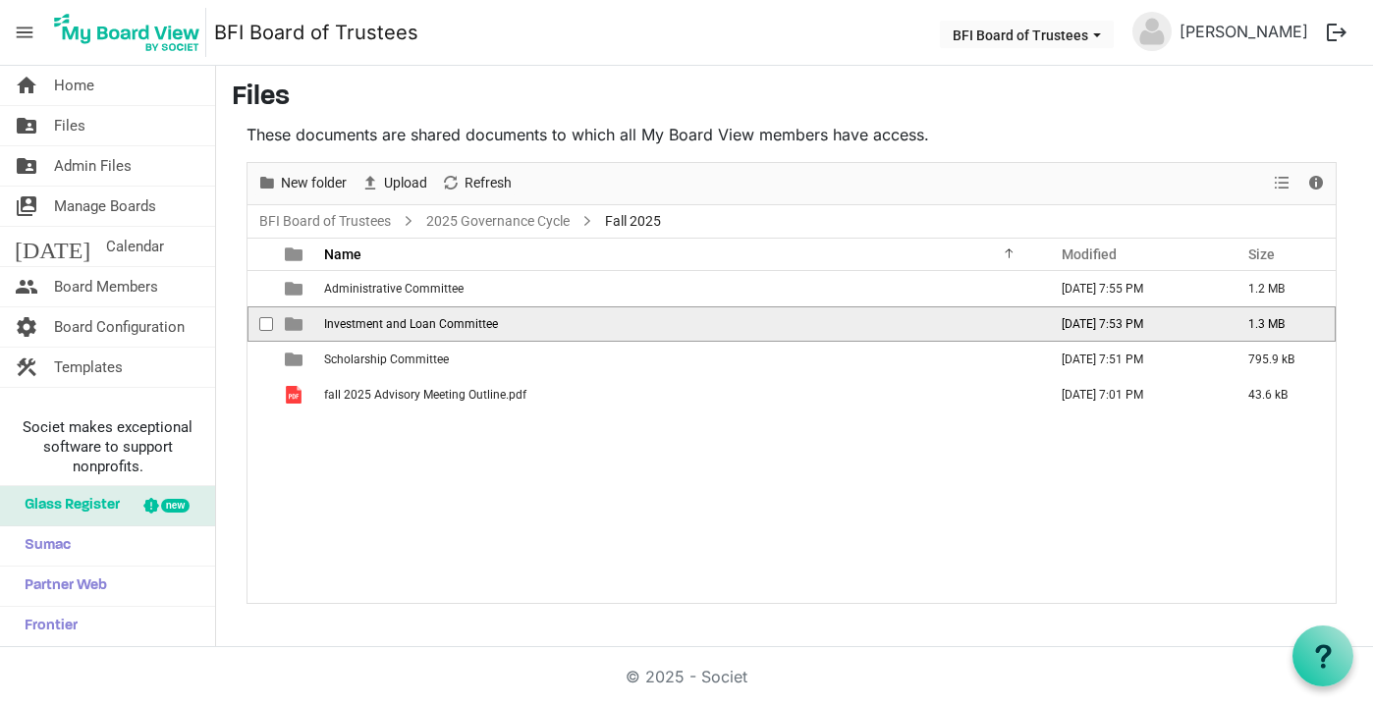
click at [364, 324] on span "Investment and Loan Committee" at bounding box center [411, 324] width 174 height 14
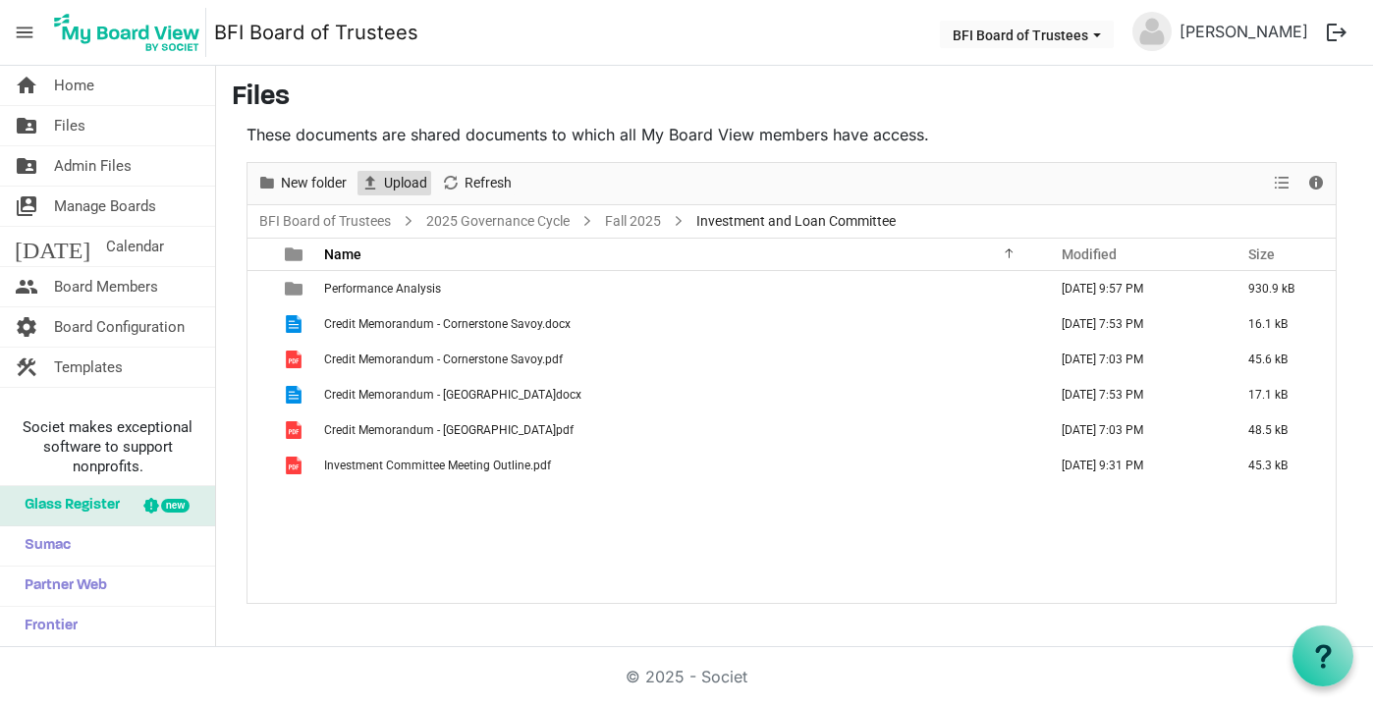
click at [408, 191] on span "Upload" at bounding box center [405, 183] width 47 height 25
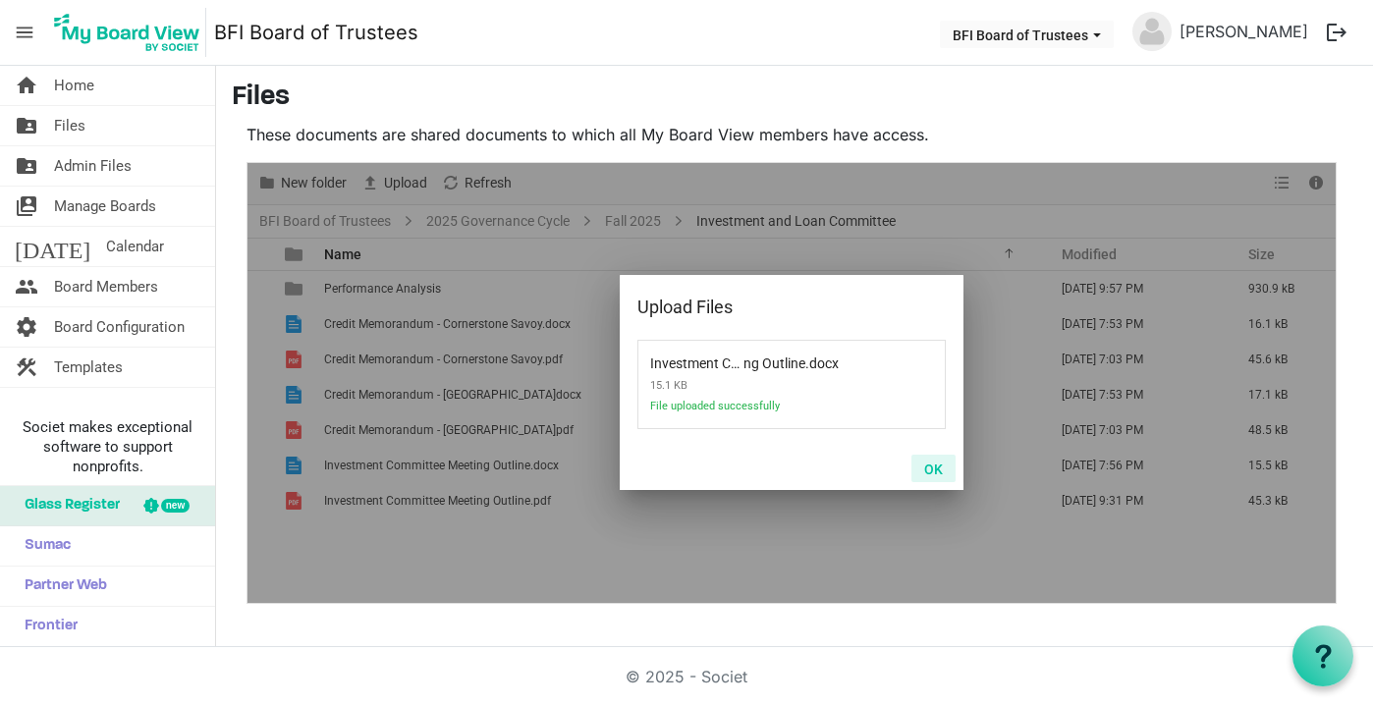
click at [925, 468] on button "OK" at bounding box center [934, 469] width 44 height 28
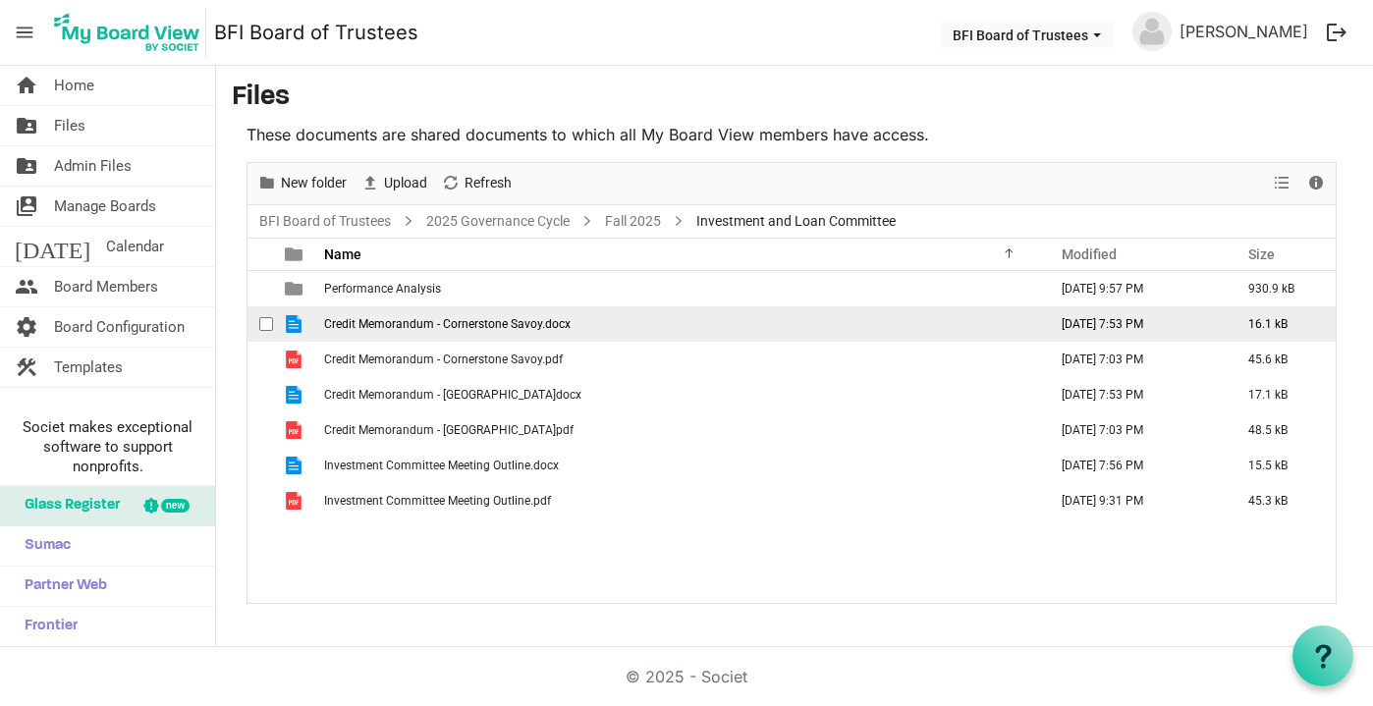
click at [481, 322] on span "Credit Memorandum - Cornerstone Savoy.docx" at bounding box center [447, 324] width 247 height 14
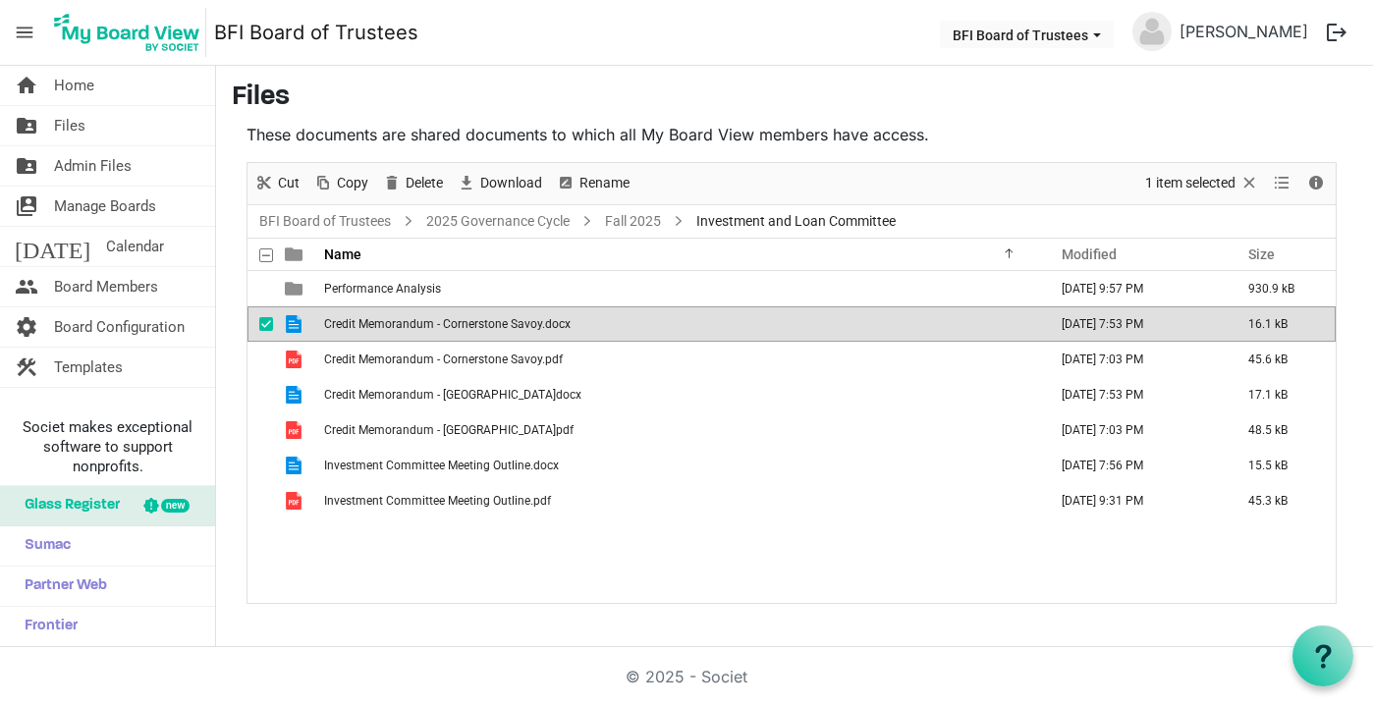
click at [481, 322] on span "Credit Memorandum - Cornerstone Savoy.docx" at bounding box center [447, 324] width 247 height 14
click at [1133, 28] on img at bounding box center [1152, 31] width 39 height 39
